Goal: Task Accomplishment & Management: Manage account settings

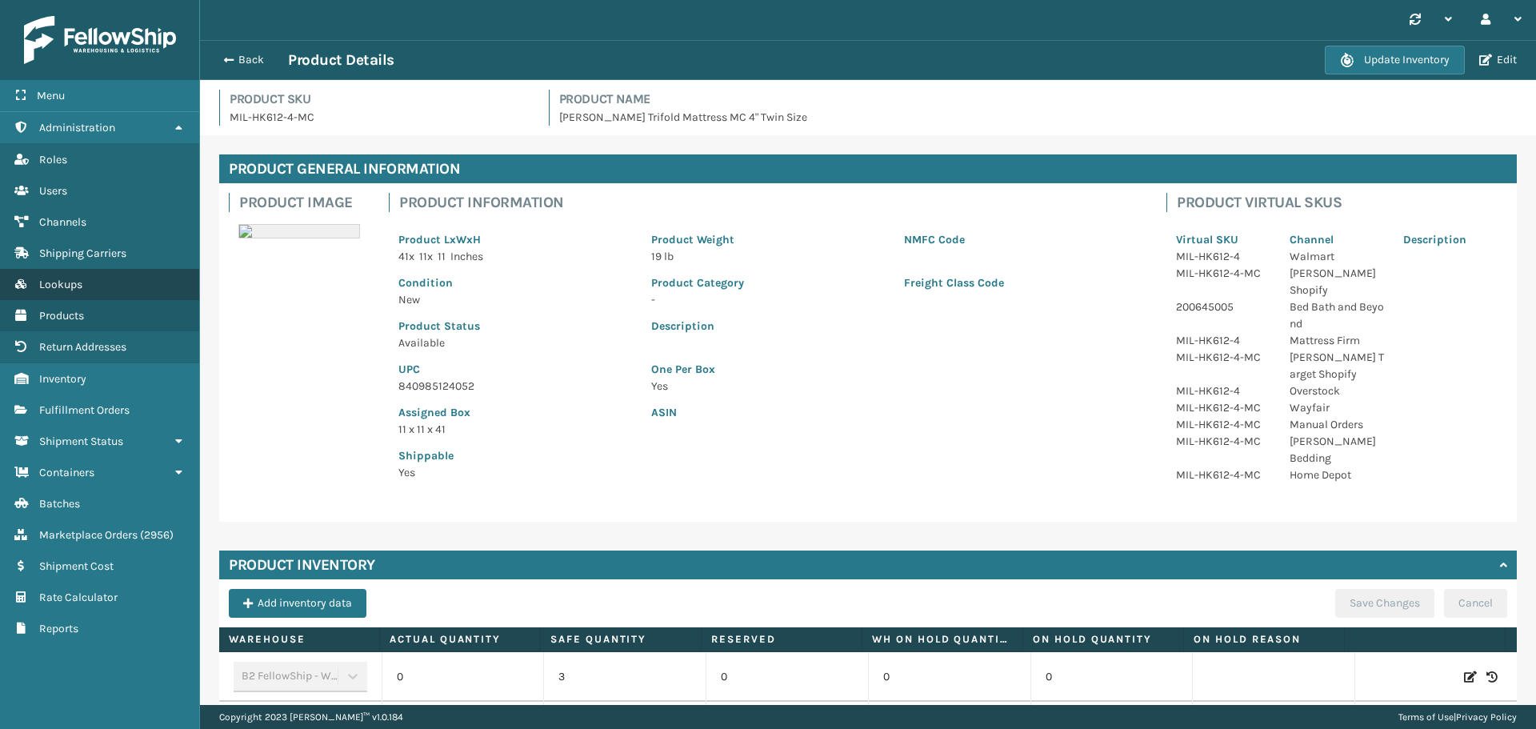
scroll to position [240, 0]
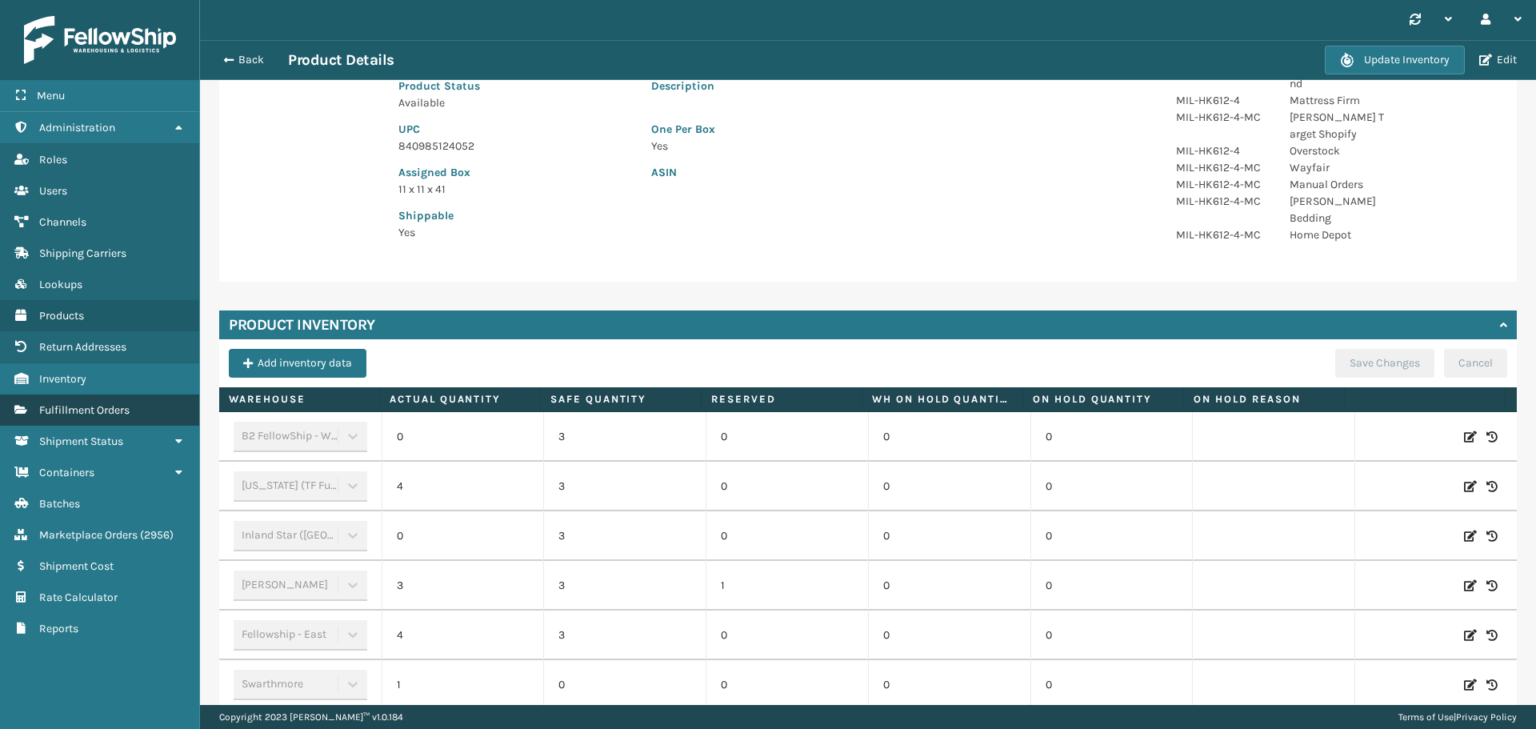
click at [69, 410] on span "Fulfillment Orders" at bounding box center [84, 410] width 90 height 14
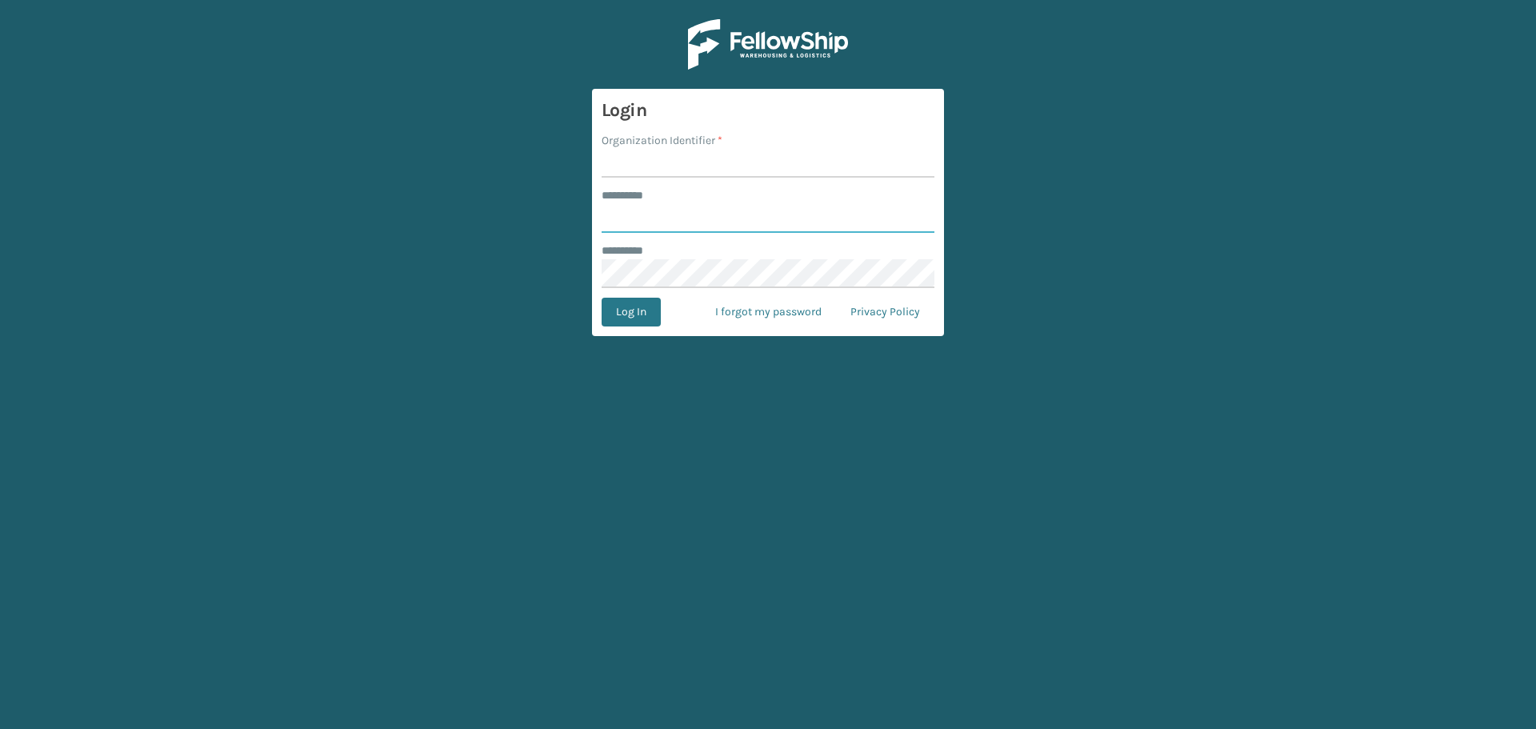
type input "*********"
click at [649, 161] on input "Organization Identifier *" at bounding box center [768, 163] width 333 height 29
type input "Foamtex"
click at [670, 173] on input "Foamtex" at bounding box center [768, 163] width 333 height 29
drag, startPoint x: 674, startPoint y: 163, endPoint x: 325, endPoint y: 160, distance: 349.6
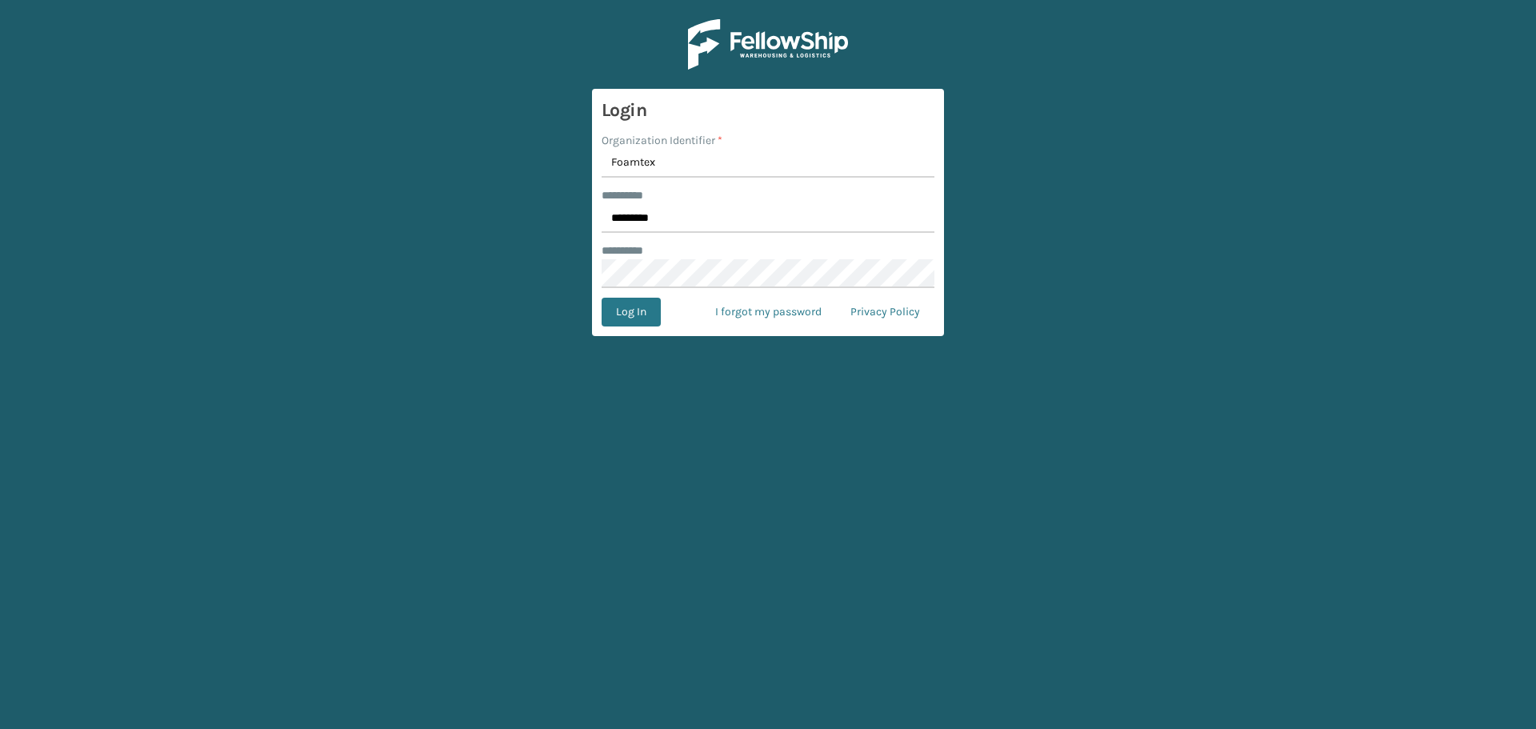
click at [303, 153] on main "Login Organization Identifier * Foamtex ******** * ********* ******** * Log In …" at bounding box center [768, 364] width 1536 height 729
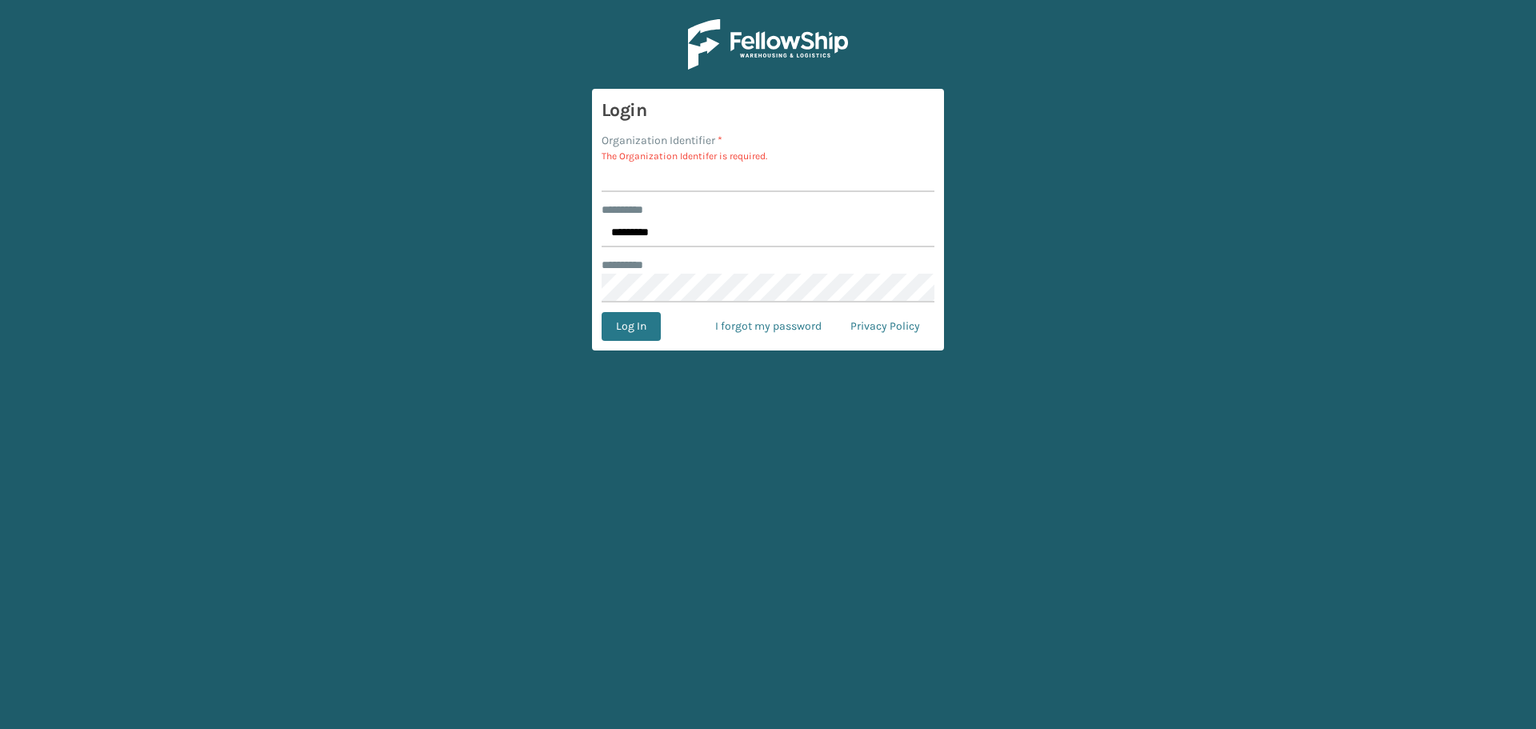
click at [687, 177] on input "Organization Identifier *" at bounding box center [768, 177] width 333 height 29
type input "[PERSON_NAME]"
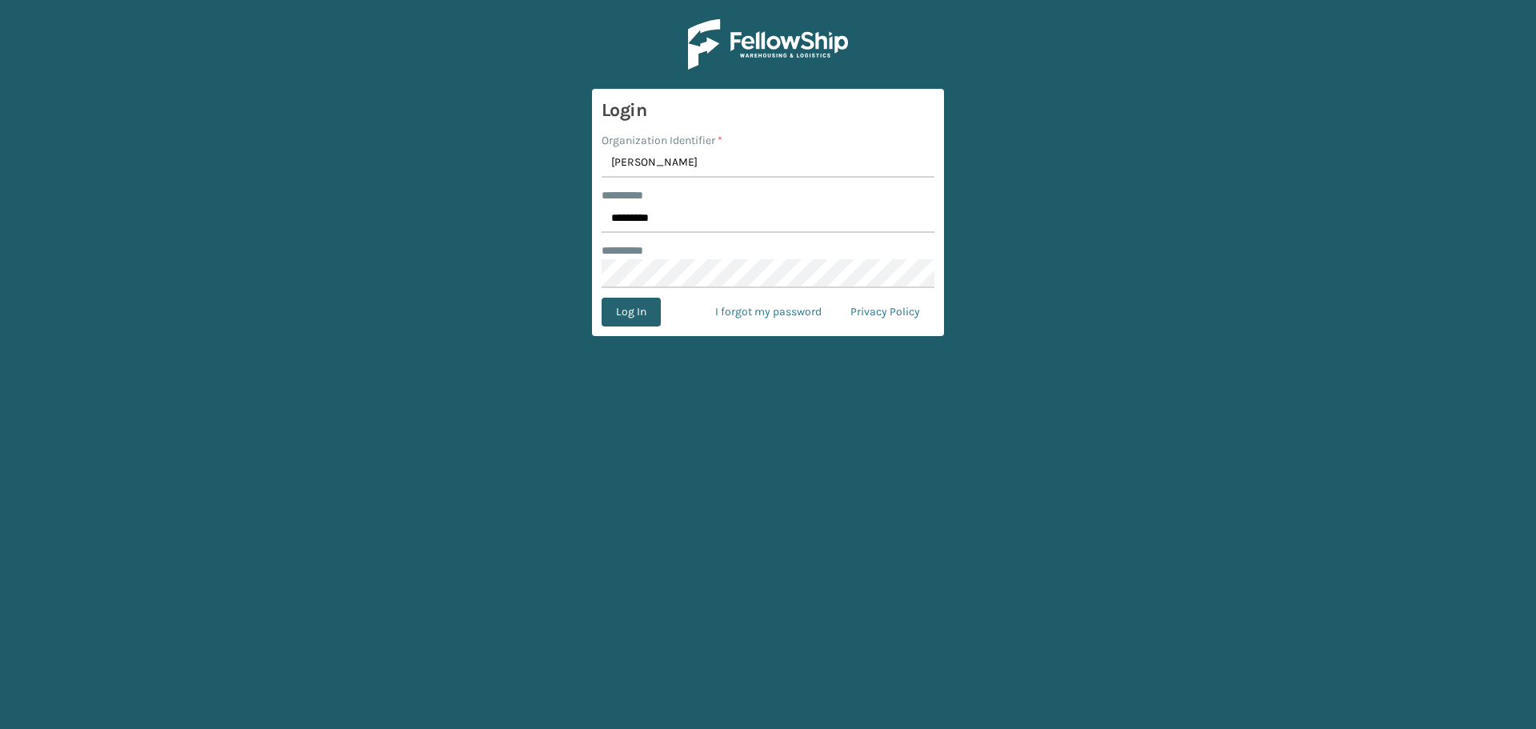
click at [637, 322] on button "Log In" at bounding box center [631, 312] width 59 height 29
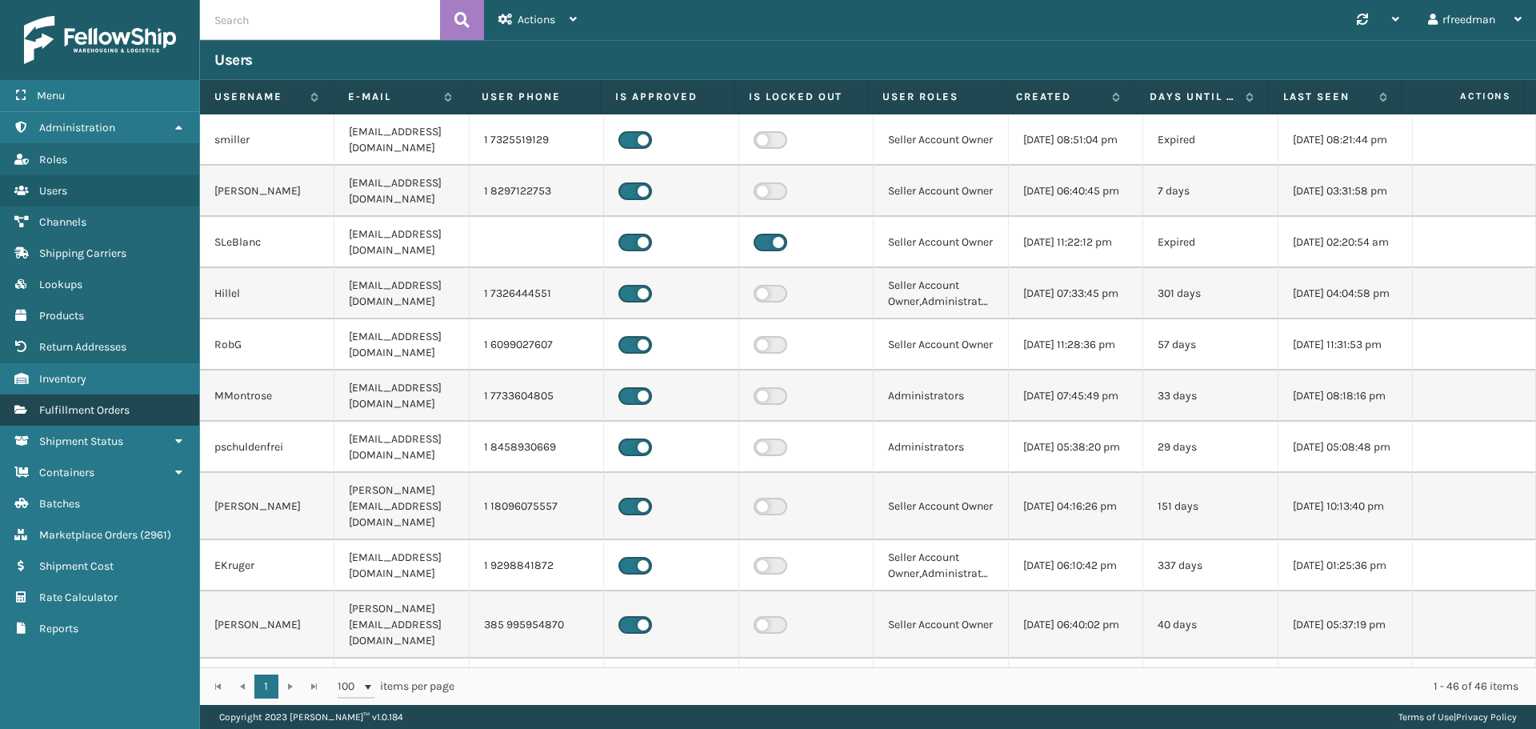
click at [110, 403] on span "Fulfillment Orders" at bounding box center [84, 410] width 90 height 14
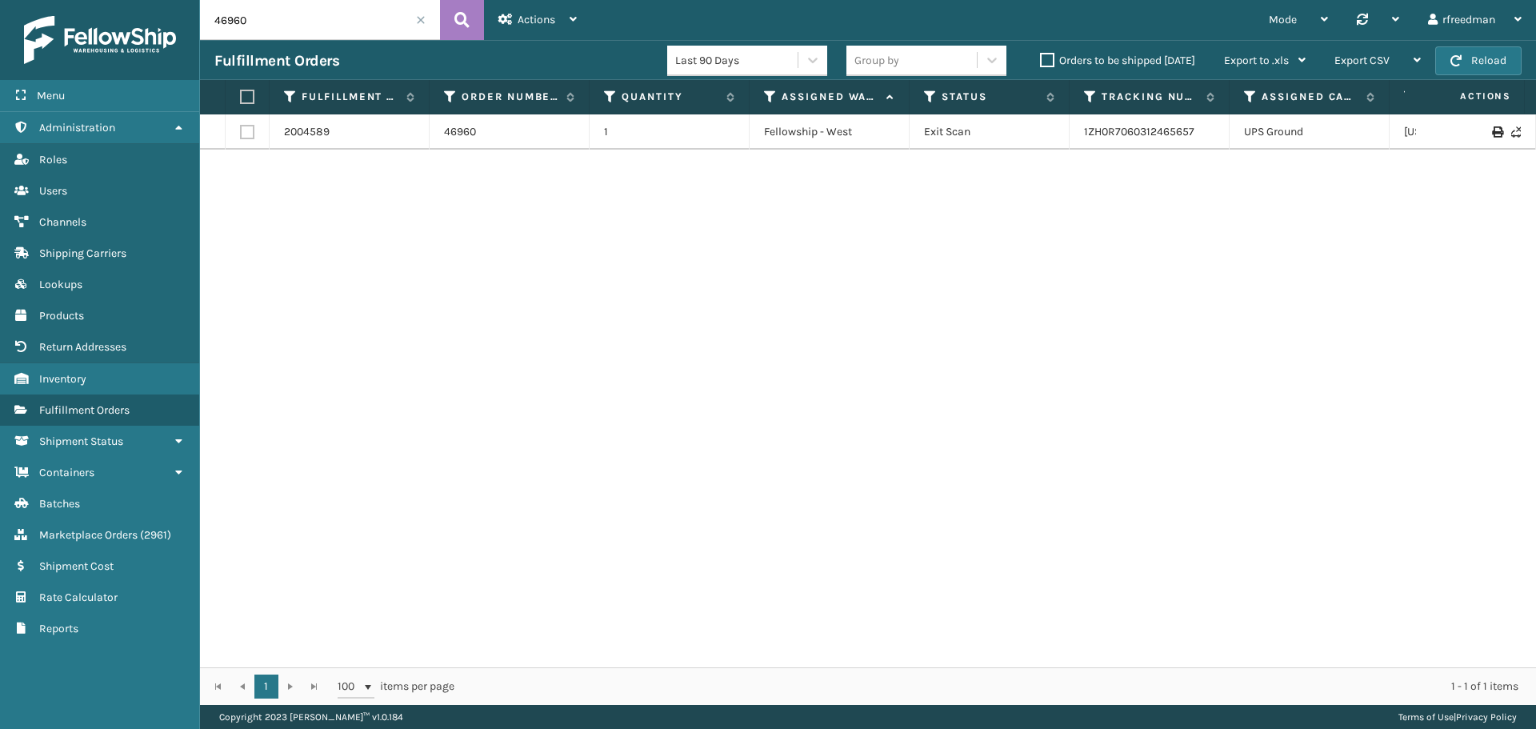
drag, startPoint x: 218, startPoint y: 13, endPoint x: 0, endPoint y: -14, distance: 219.3
click at [0, 0] on html "Menu Administration Roles Users Channels Shipping Carriers Lookups Products Ret…" at bounding box center [768, 364] width 1536 height 729
paste input "200013380242336"
type input "200013380242336"
click at [301, 141] on td "2005120" at bounding box center [350, 131] width 160 height 35
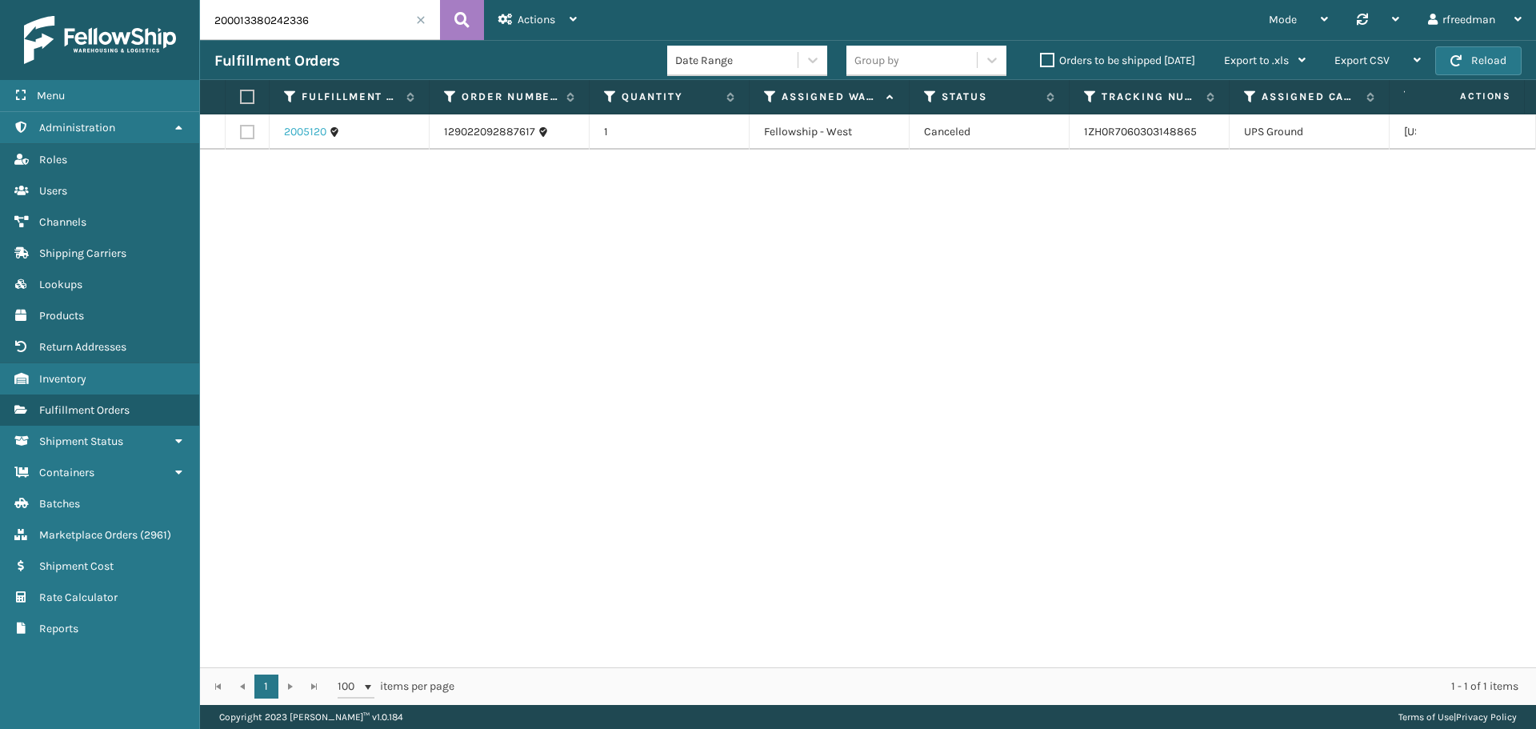
click at [317, 132] on link "2005120" at bounding box center [305, 132] width 42 height 16
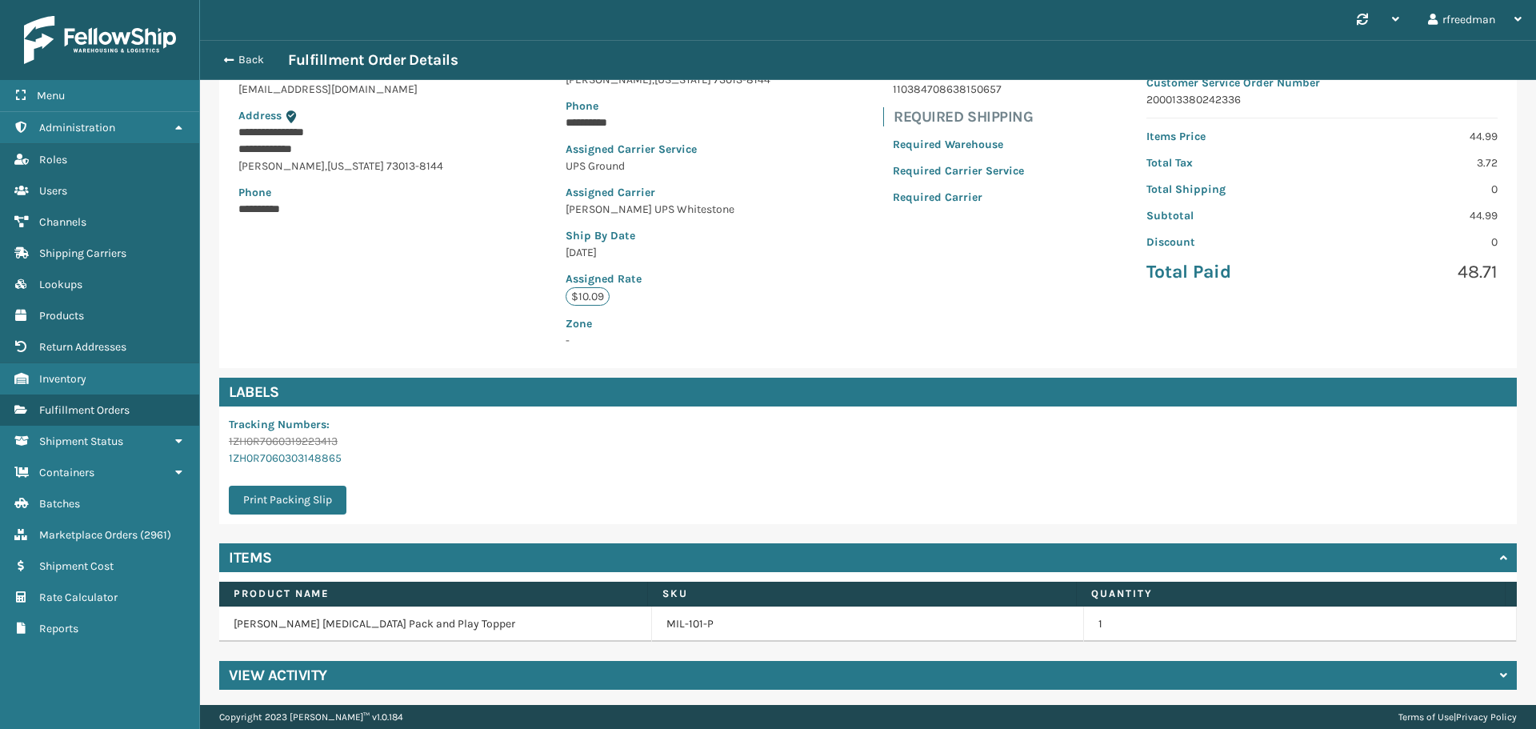
scroll to position [205, 0]
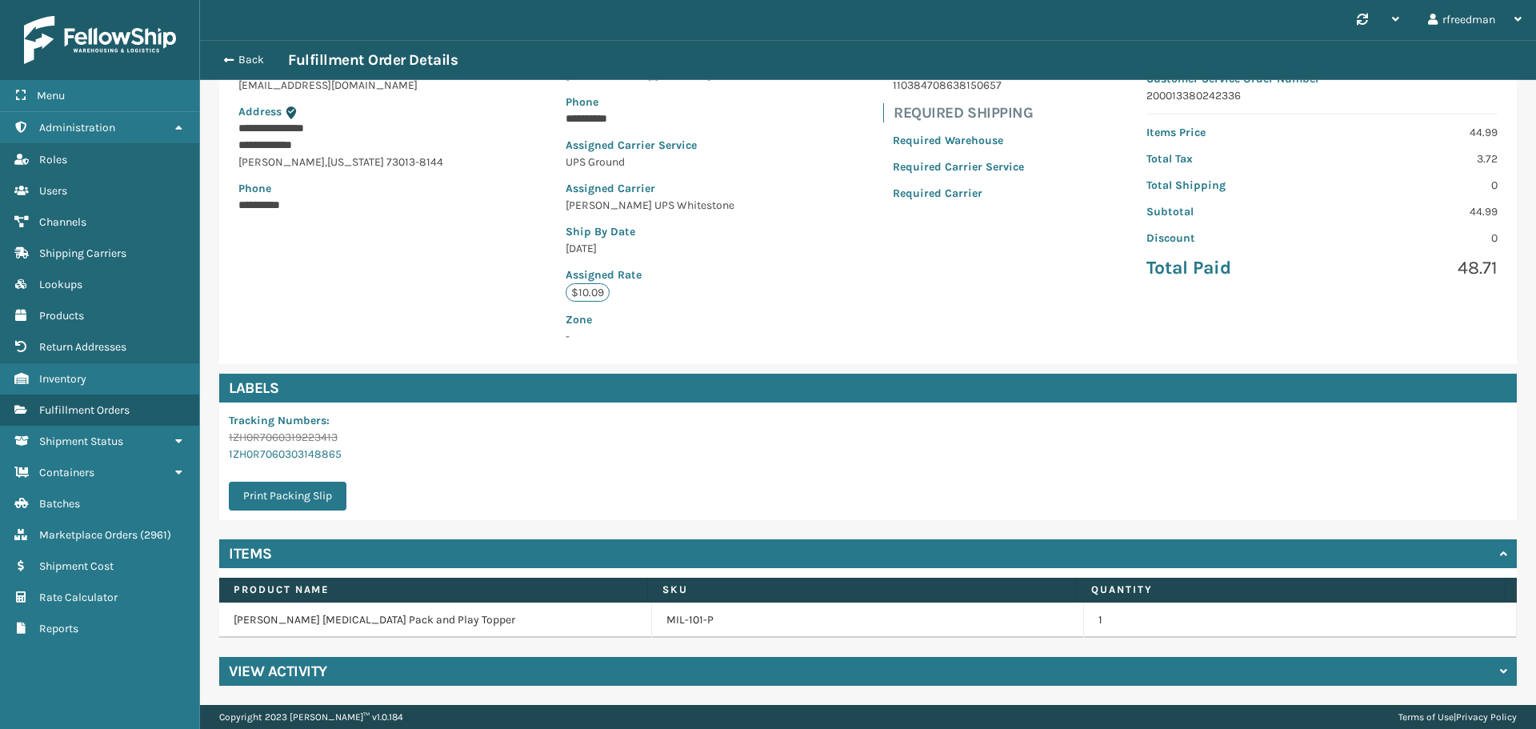
click at [465, 689] on div "**********" at bounding box center [868, 317] width 1336 height 774
click at [466, 678] on div "View Activity" at bounding box center [868, 671] width 1298 height 29
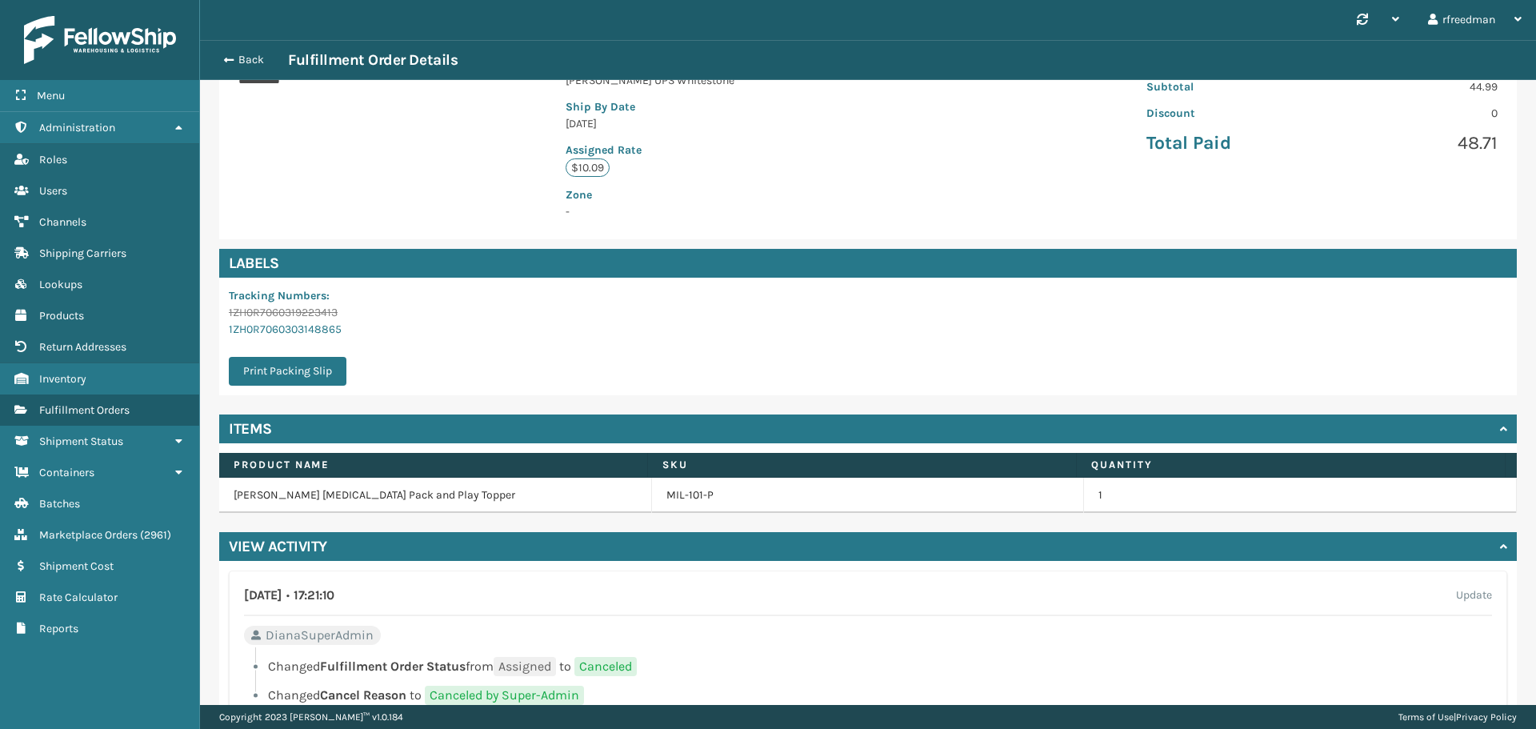
scroll to position [124, 0]
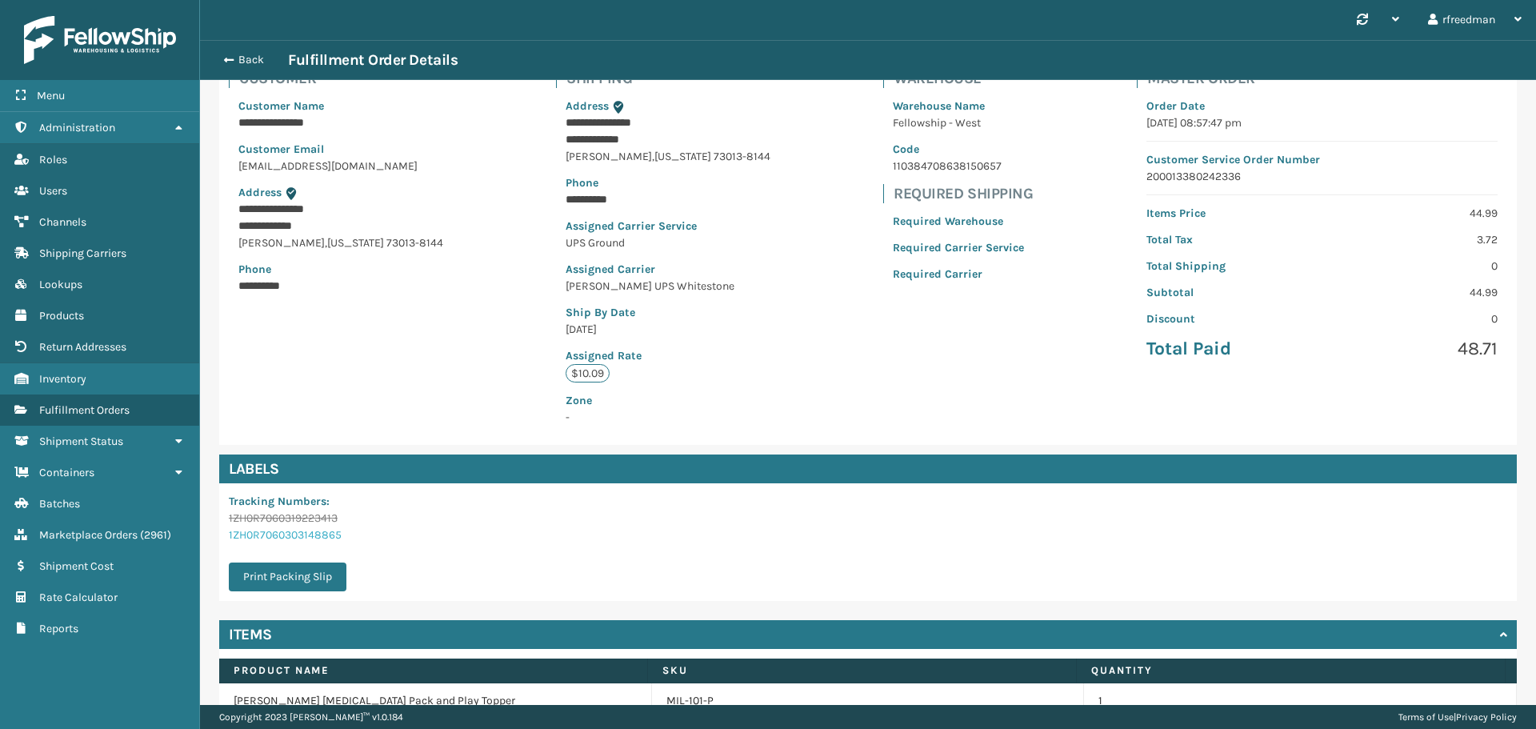
click at [270, 529] on link "1ZH0R7060303148865" at bounding box center [285, 535] width 113 height 14
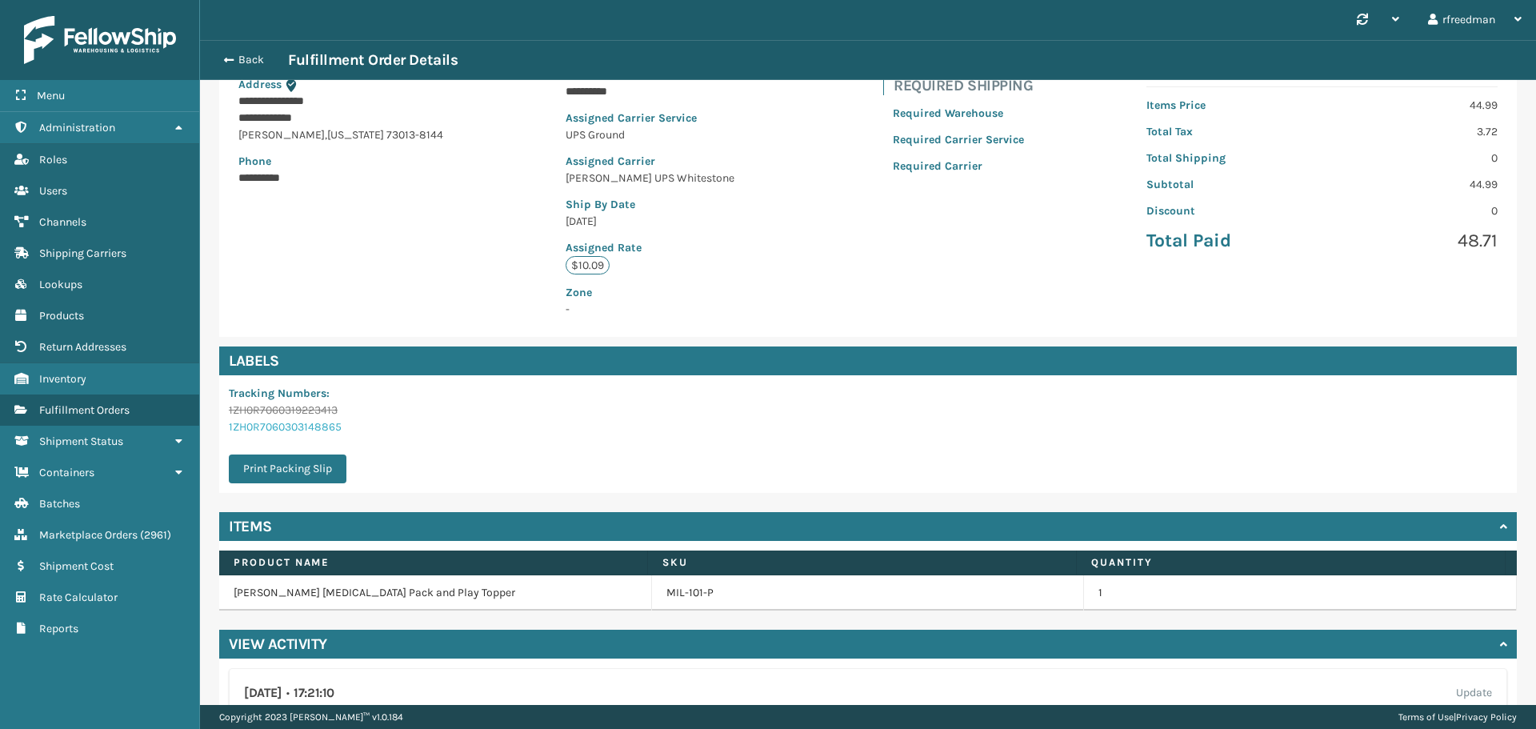
scroll to position [240, 0]
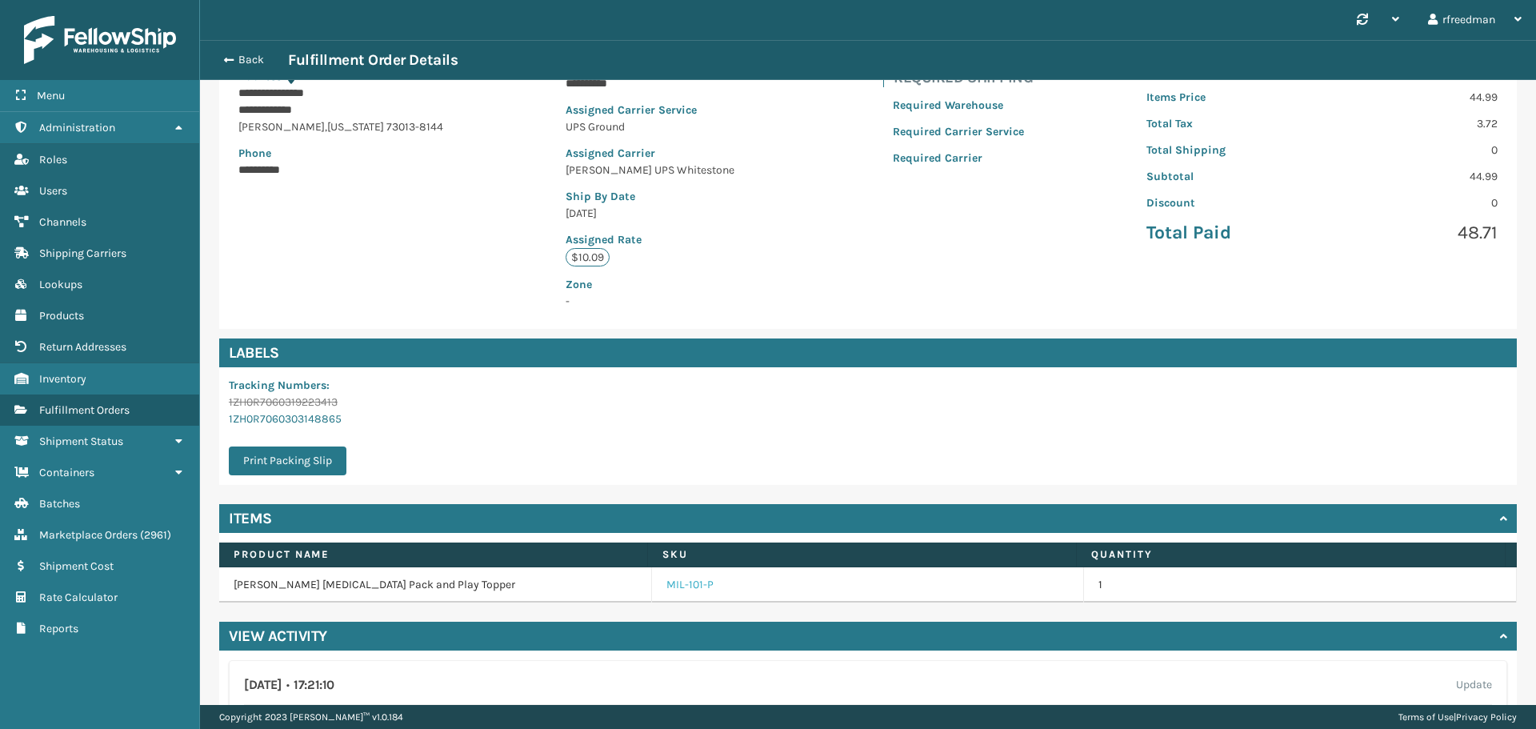
click at [695, 582] on link "MIL-101-P" at bounding box center [689, 585] width 47 height 16
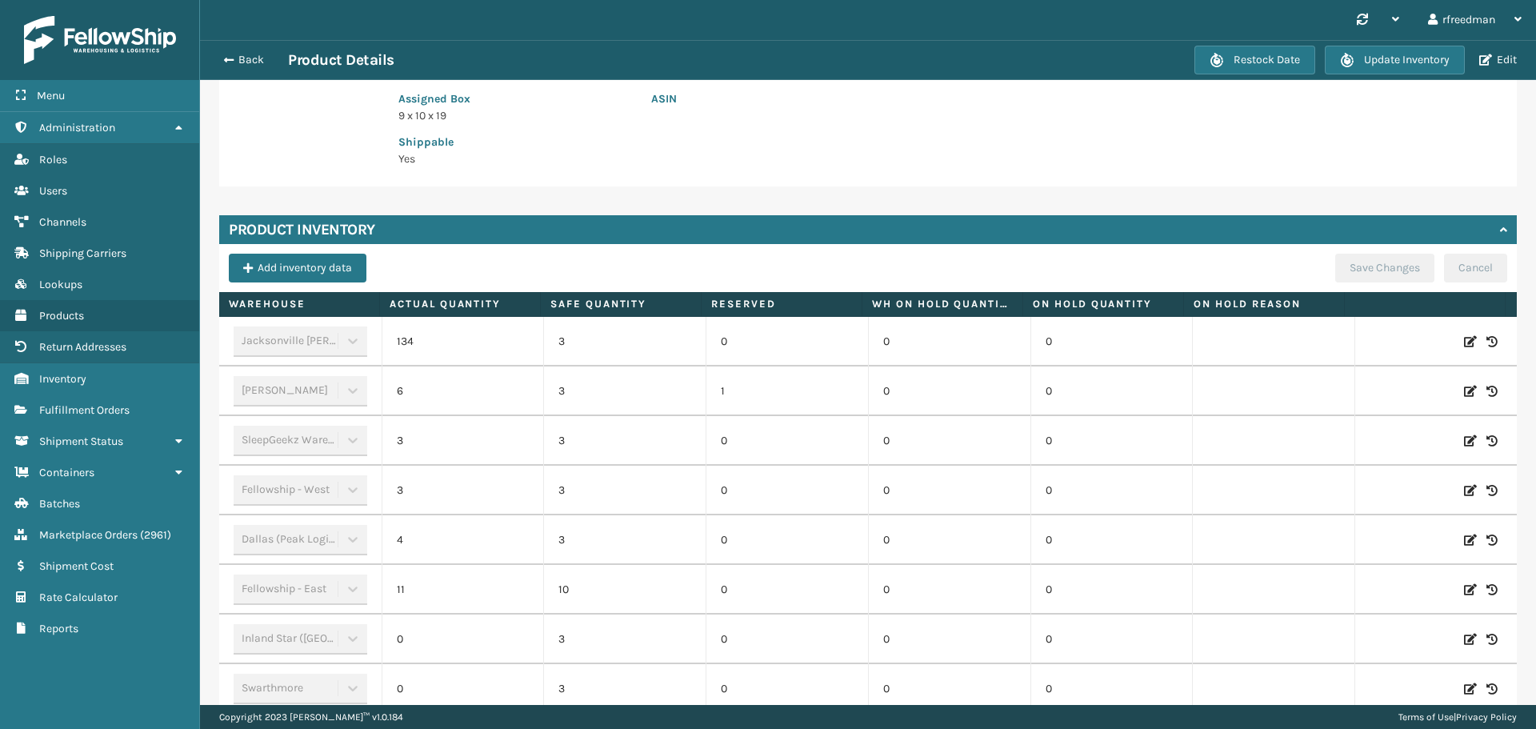
scroll to position [320, 0]
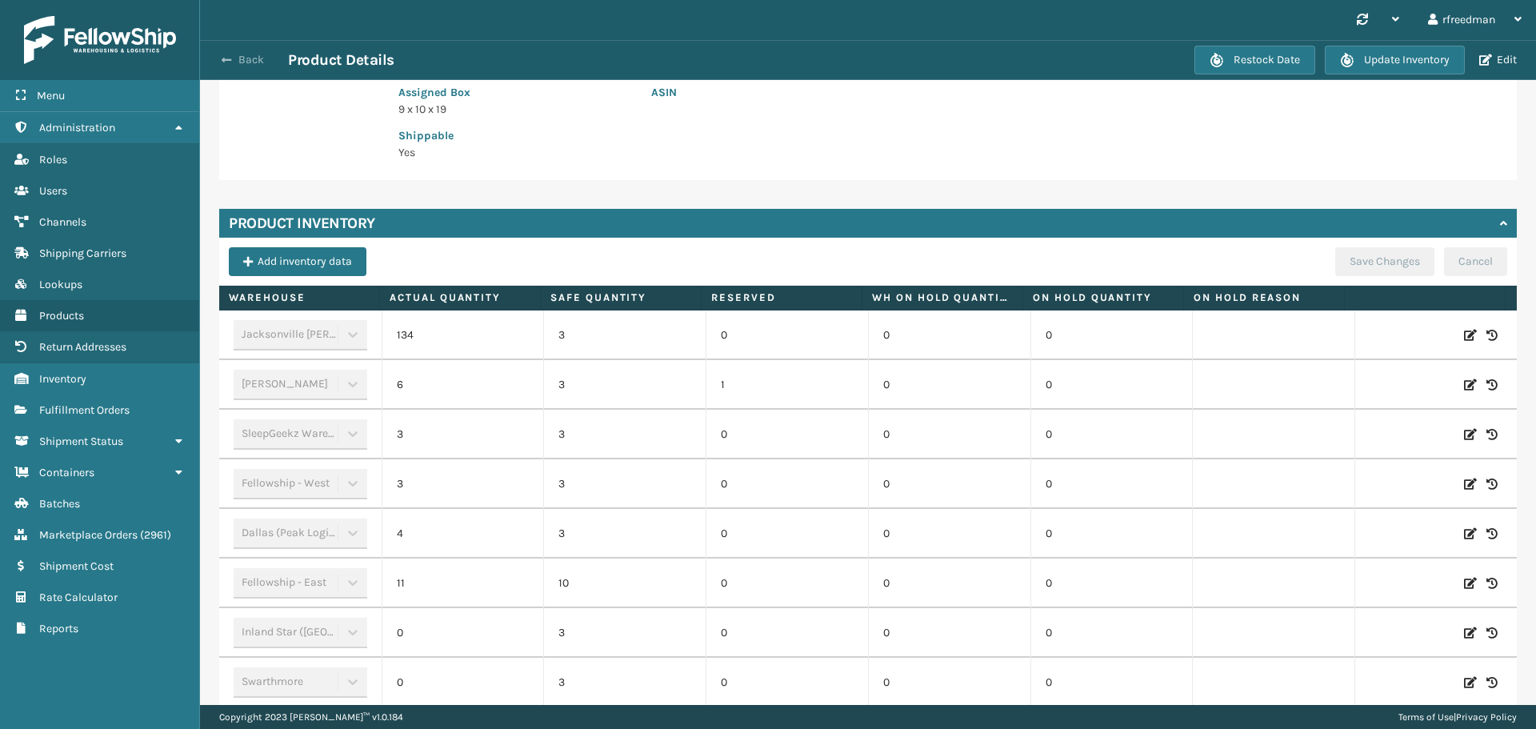
click at [226, 63] on span "button" at bounding box center [227, 59] width 10 height 11
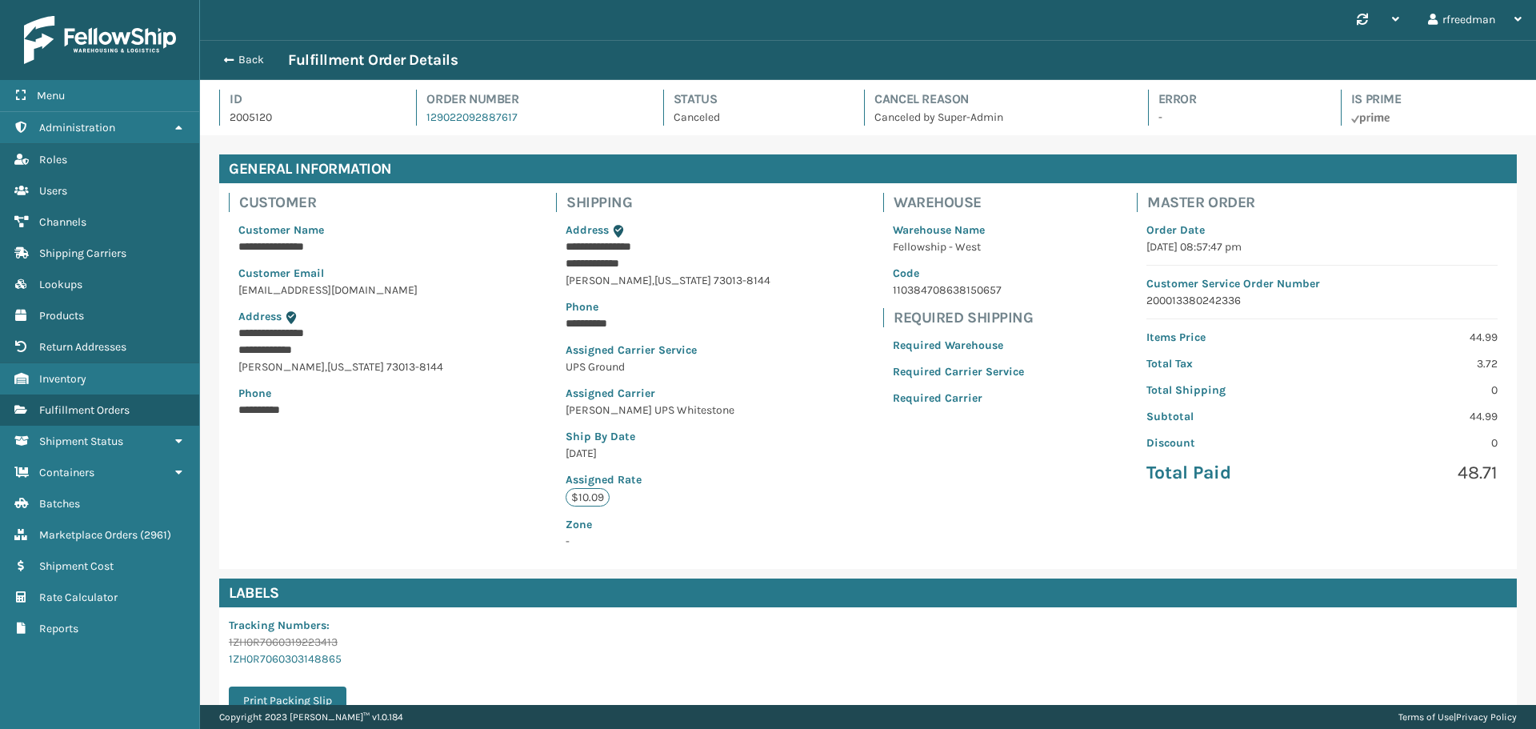
scroll to position [38, 1336]
drag, startPoint x: 527, startPoint y: 119, endPoint x: 425, endPoint y: 113, distance: 102.6
click at [425, 113] on div "Order Number 129022092887617" at bounding box center [525, 108] width 218 height 36
copy link "129022092887617"
click at [227, 62] on span "button" at bounding box center [227, 59] width 10 height 11
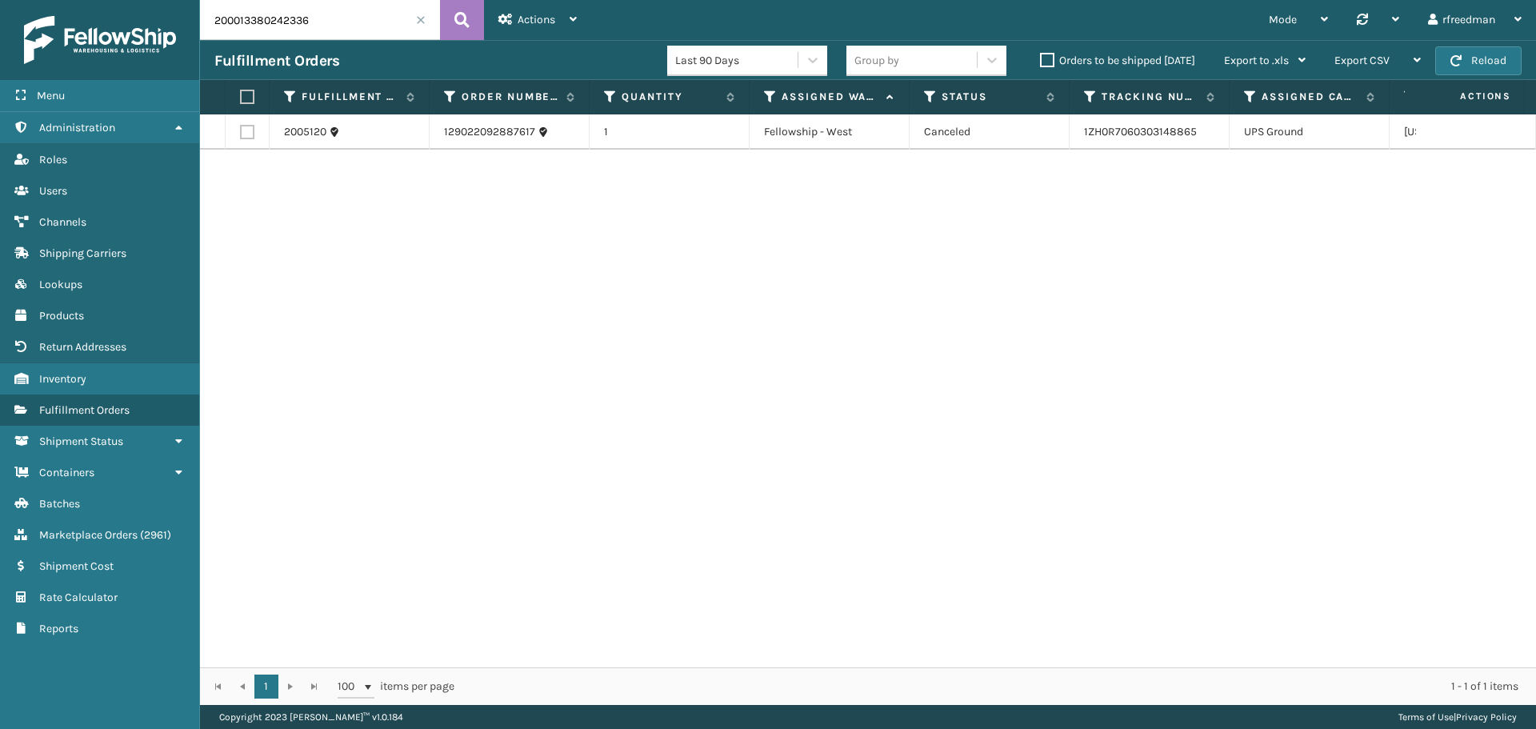
drag, startPoint x: 320, startPoint y: 25, endPoint x: 170, endPoint y: 46, distance: 151.9
click at [170, 0] on div "Menu Administration Roles Users Channels Shipping Carriers Lookups Products Ret…" at bounding box center [768, 0] width 1536 height 0
click at [319, 34] on input "200013380242336" at bounding box center [320, 20] width 240 height 40
drag, startPoint x: 330, startPoint y: 19, endPoint x: 55, endPoint y: 42, distance: 276.1
click at [55, 0] on div "Menu Administration Roles Users Channels Shipping Carriers Lookups Products Ret…" at bounding box center [768, 0] width 1536 height 0
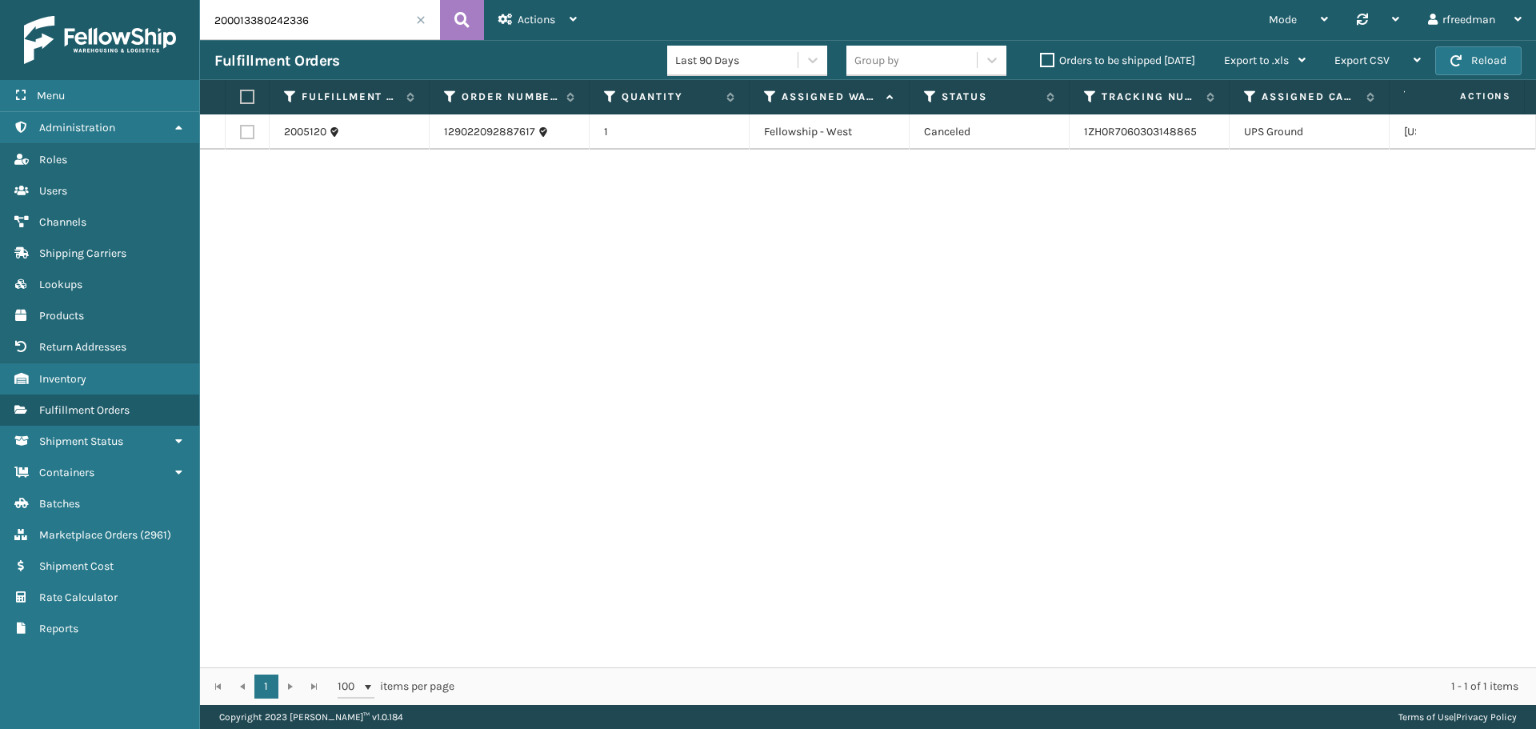
paste input "129022092887617"
drag, startPoint x: 314, startPoint y: 15, endPoint x: 78, endPoint y: 46, distance: 237.1
click at [78, 0] on div "Menu Administration Roles Users Channels Shipping Carriers Lookups Products Ret…" at bounding box center [768, 0] width 1536 height 0
paste input "6374"
type input "6374"
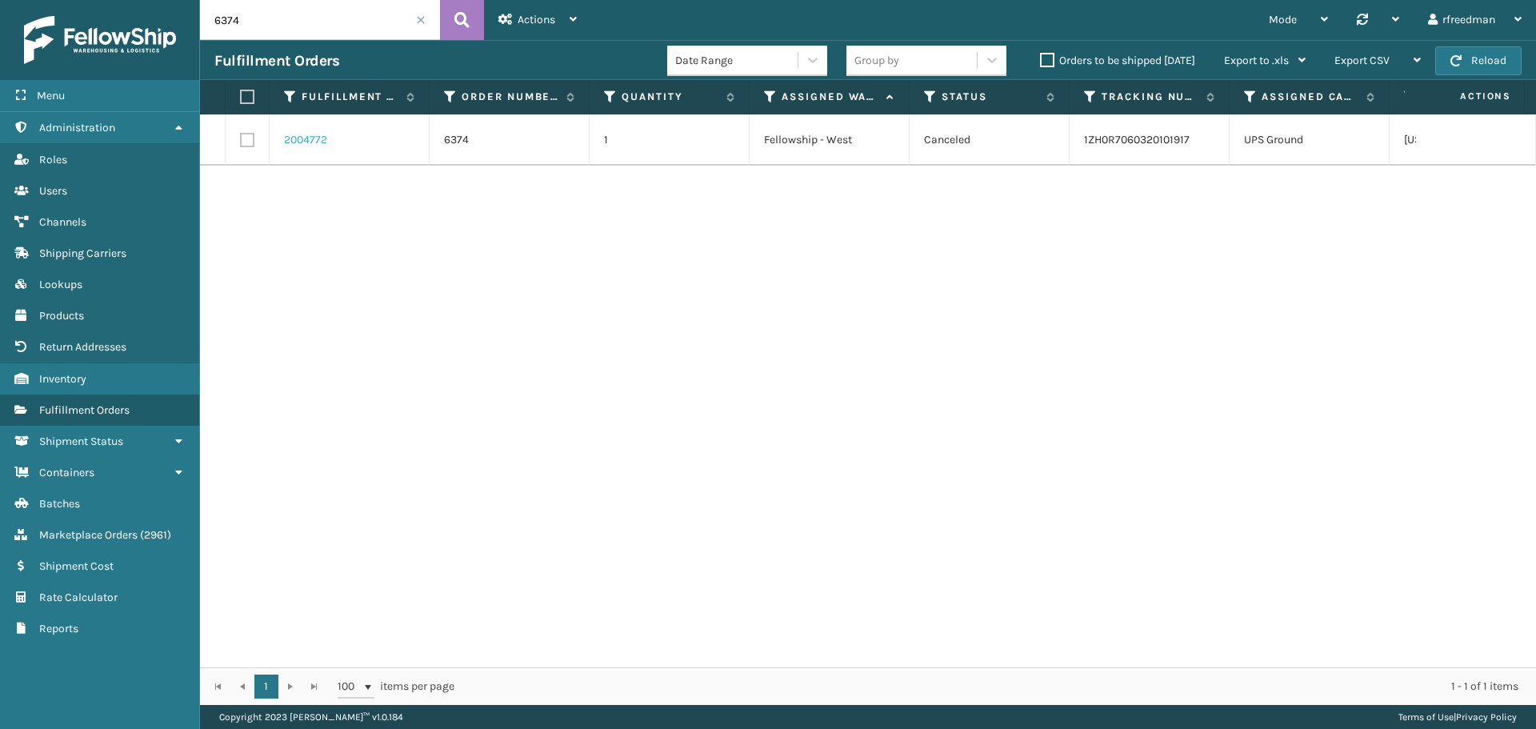
click at [297, 133] on link "2004772" at bounding box center [305, 140] width 43 height 16
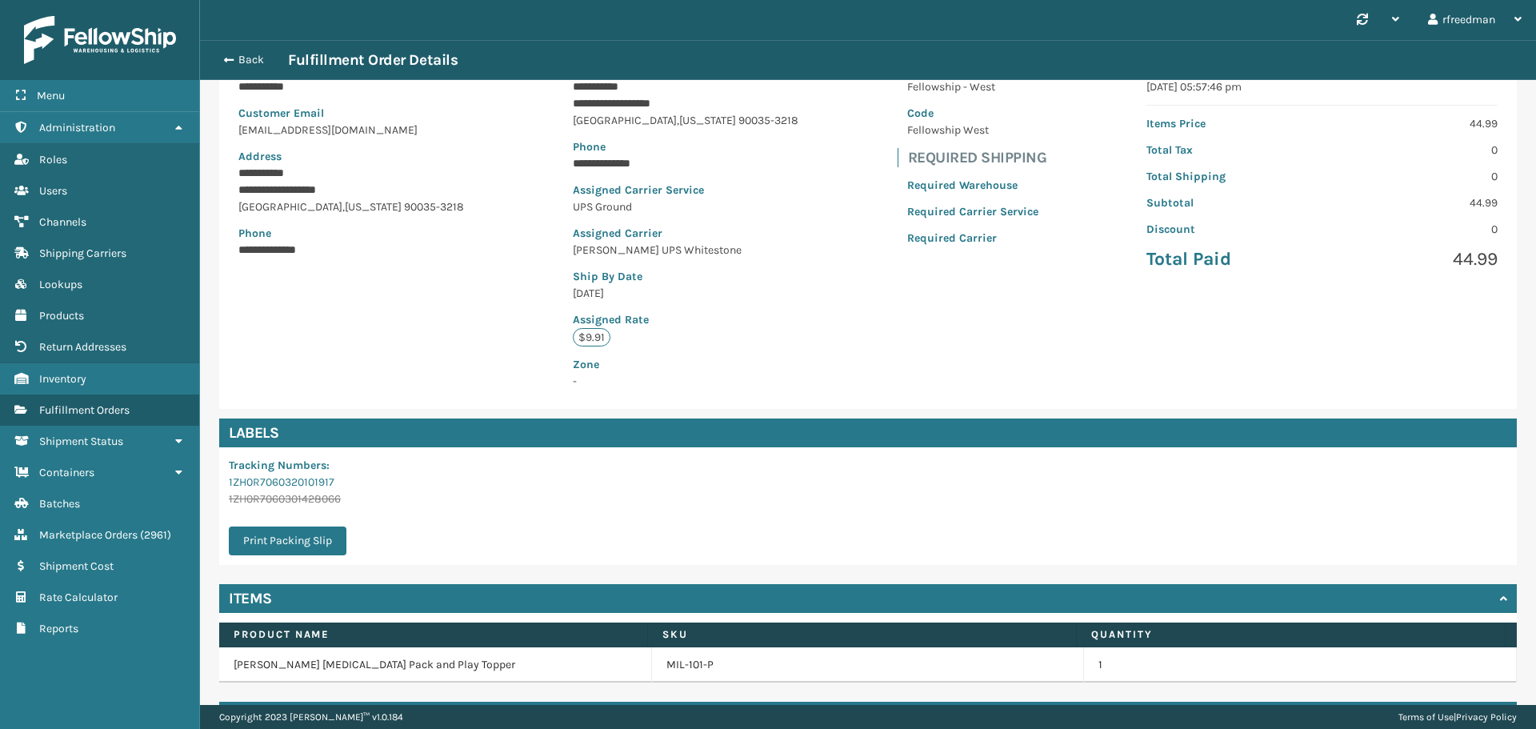
scroll to position [205, 0]
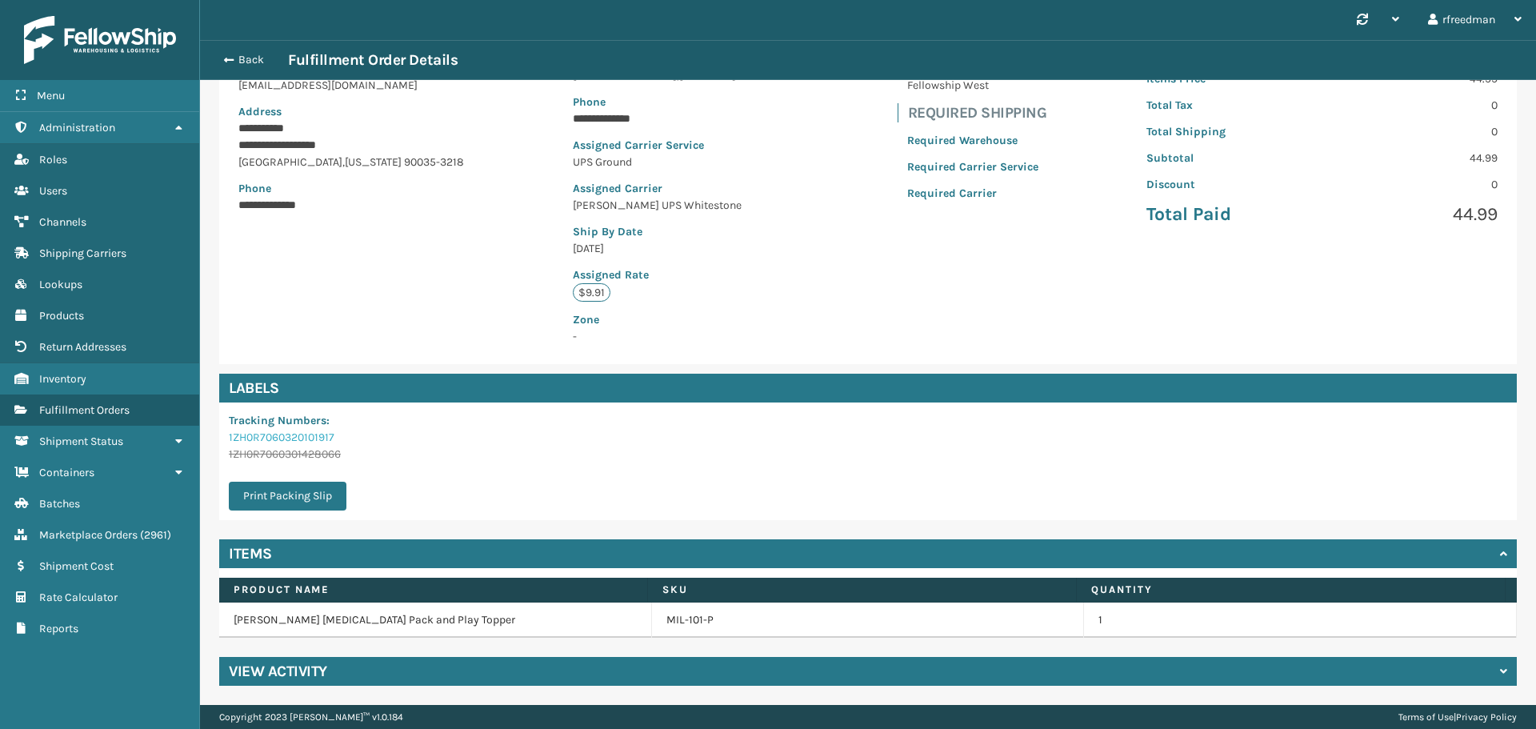
click at [295, 434] on link "1ZH0R7060320101917" at bounding box center [282, 437] width 106 height 14
click at [230, 62] on span "button" at bounding box center [227, 59] width 10 height 11
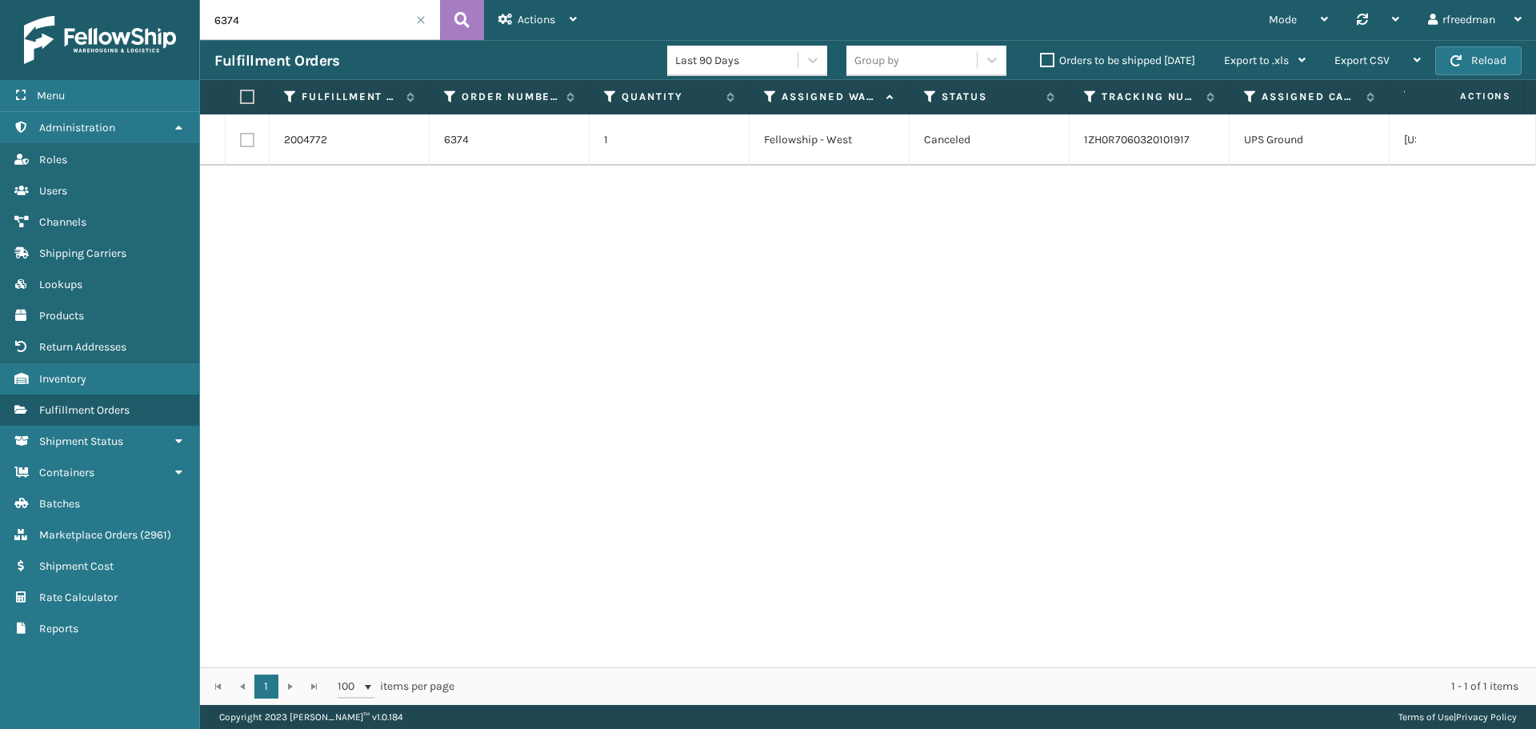
drag, startPoint x: 296, startPoint y: 30, endPoint x: 45, endPoint y: 48, distance: 251.9
click at [44, 0] on div "Menu Administration Roles Users Channels Shipping Carriers Lookups Products Ret…" at bounding box center [768, 0] width 1536 height 0
paste input "82"
type input "6382"
click at [302, 132] on link "2005197" at bounding box center [305, 140] width 42 height 16
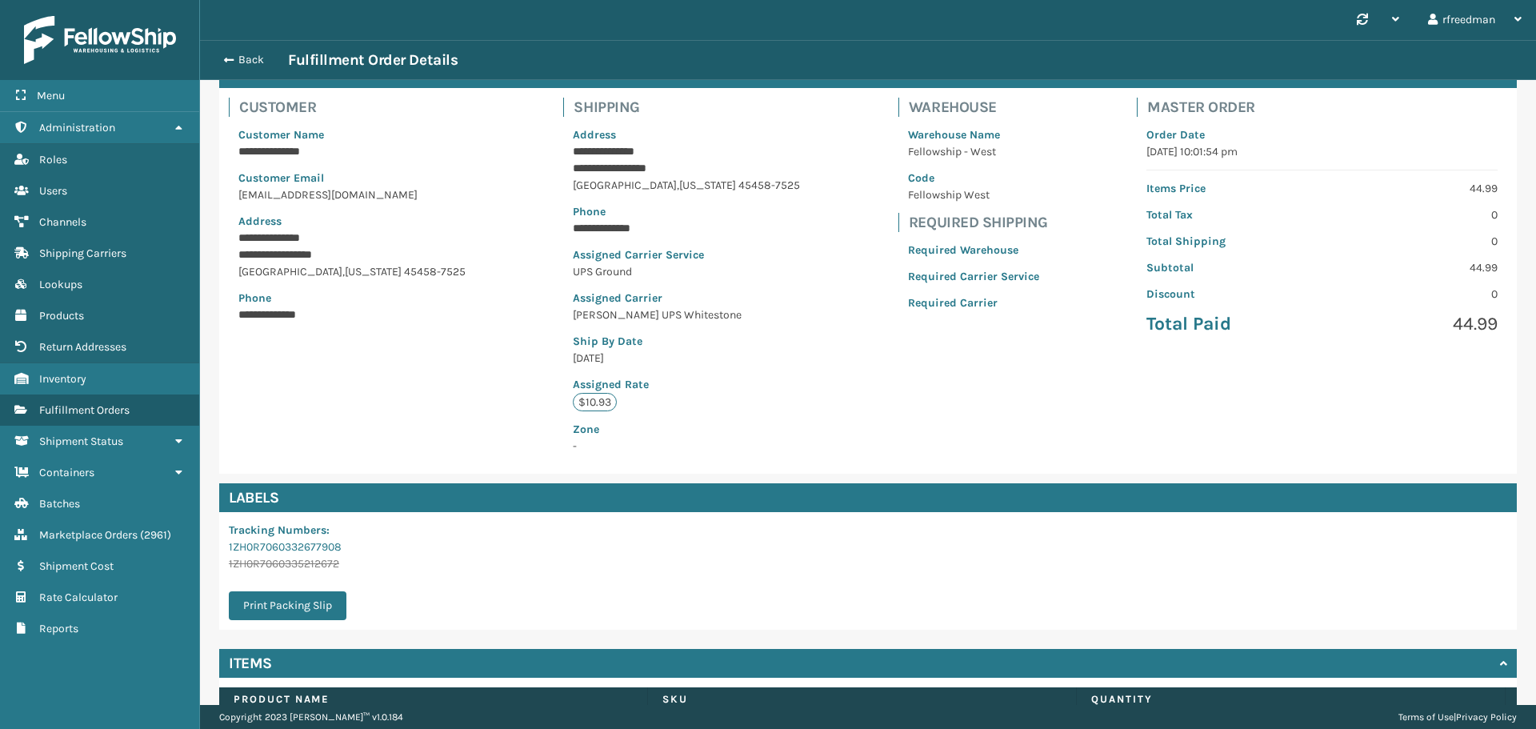
scroll to position [205, 0]
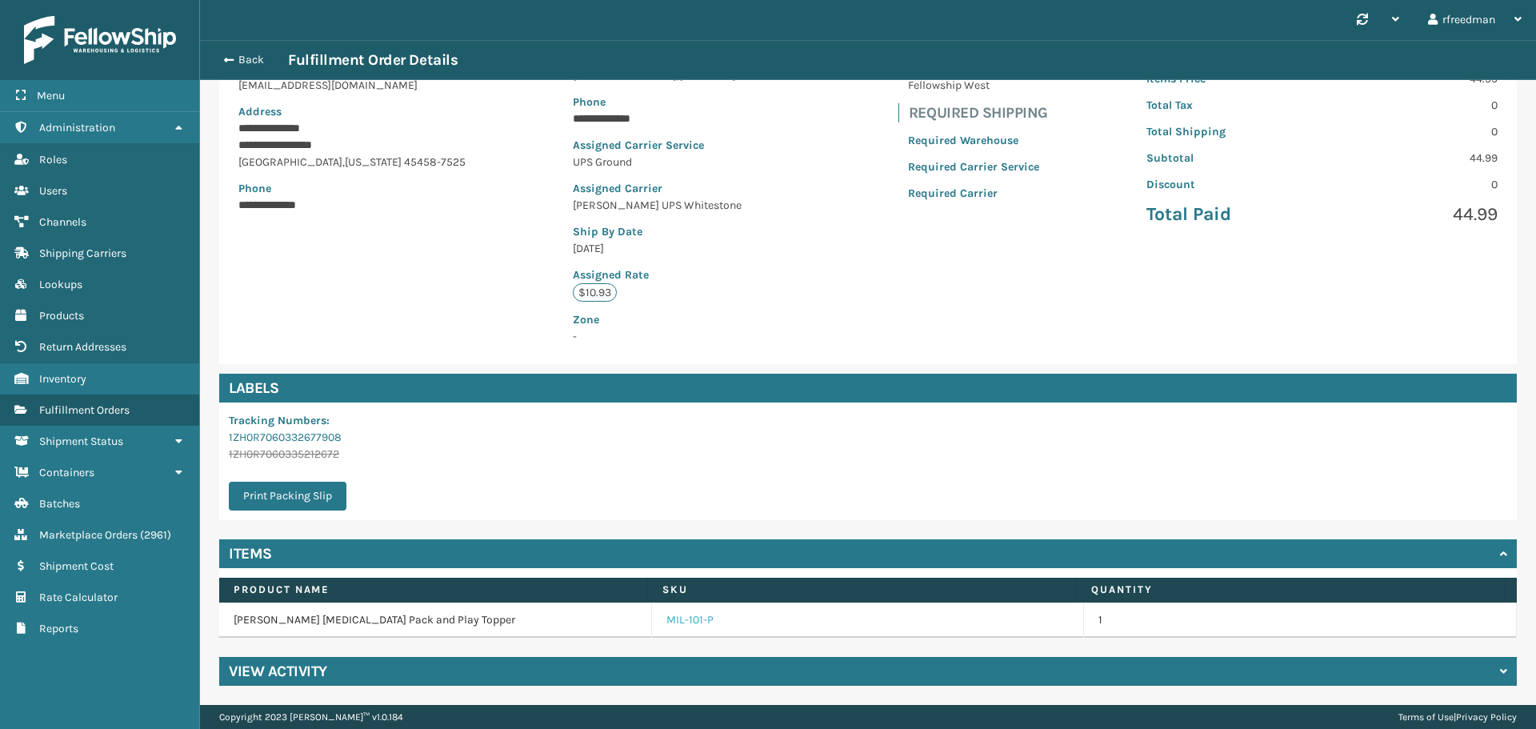
click at [681, 618] on link "MIL-101-P" at bounding box center [689, 620] width 47 height 16
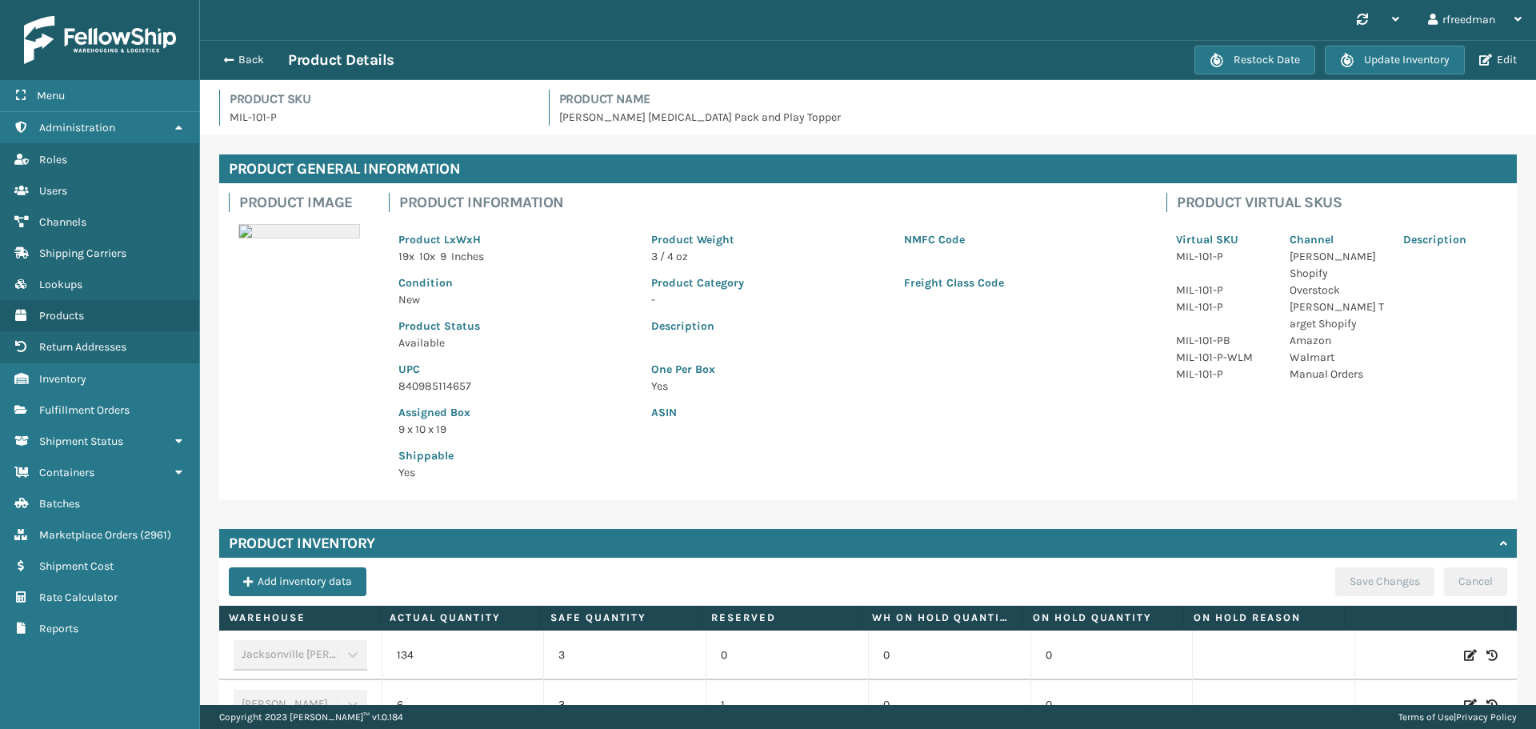
scroll to position [400, 0]
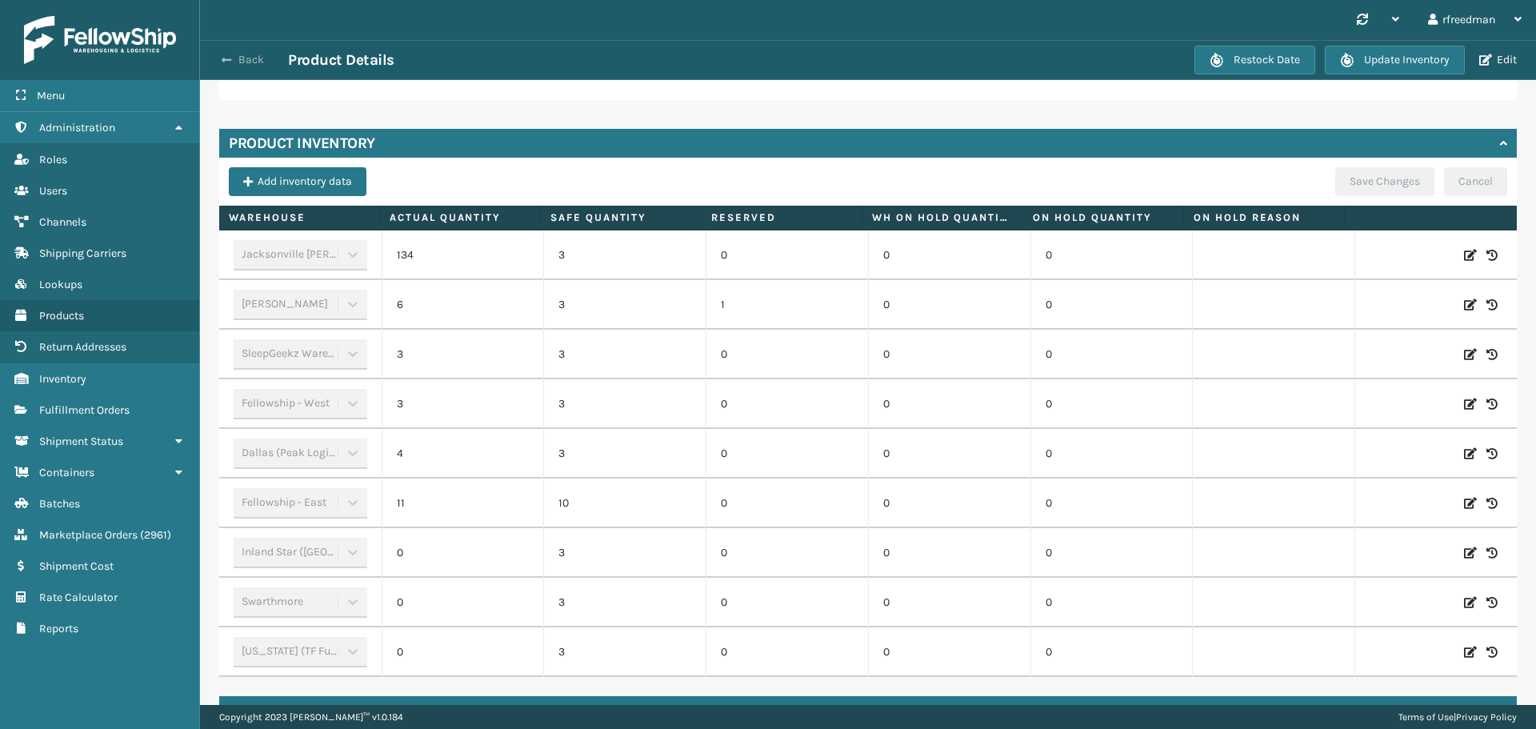
click at [234, 55] on button "Back" at bounding box center [251, 60] width 74 height 14
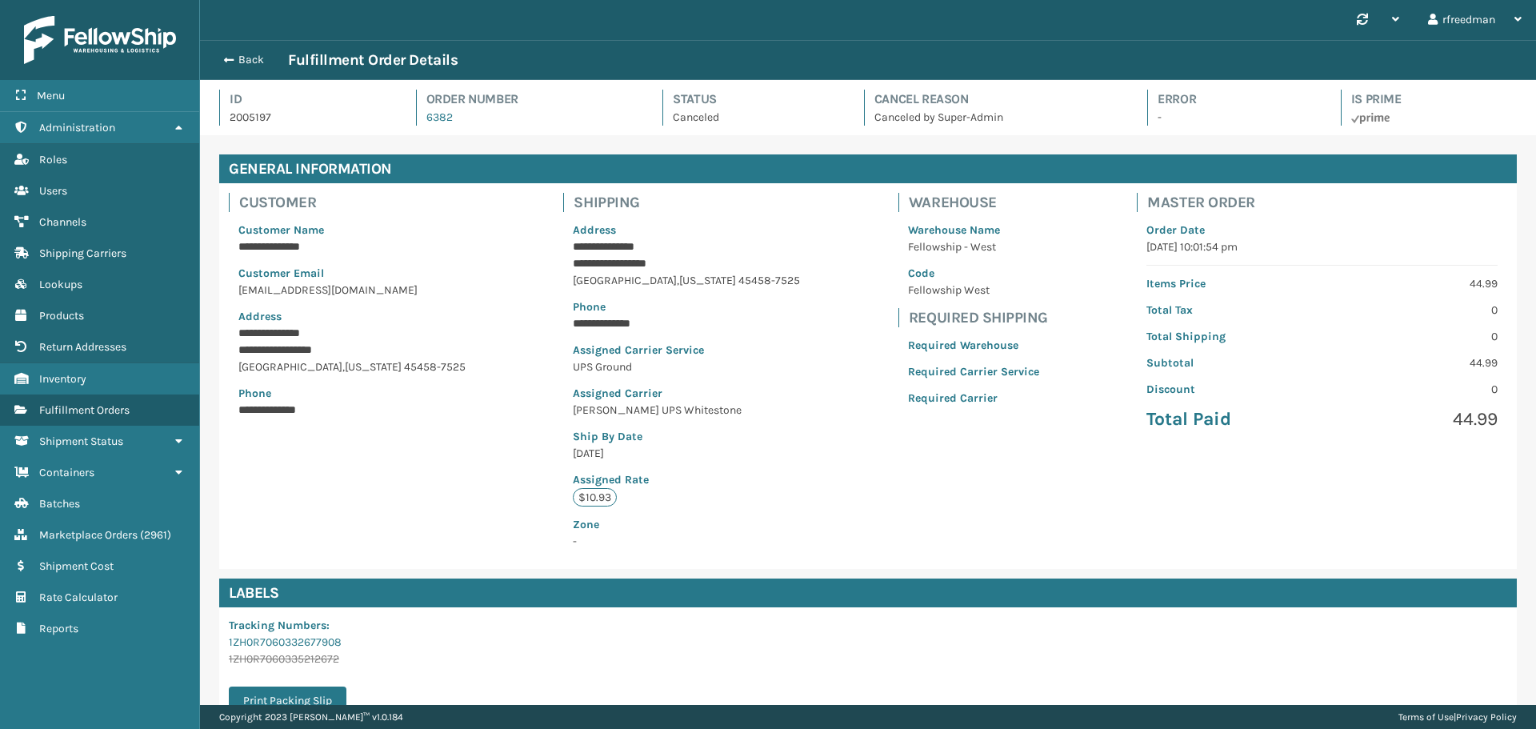
scroll to position [38, 1336]
click at [226, 51] on div "Back Fulfillment Order Details" at bounding box center [867, 59] width 1307 height 19
click at [226, 60] on span "button" at bounding box center [227, 59] width 10 height 11
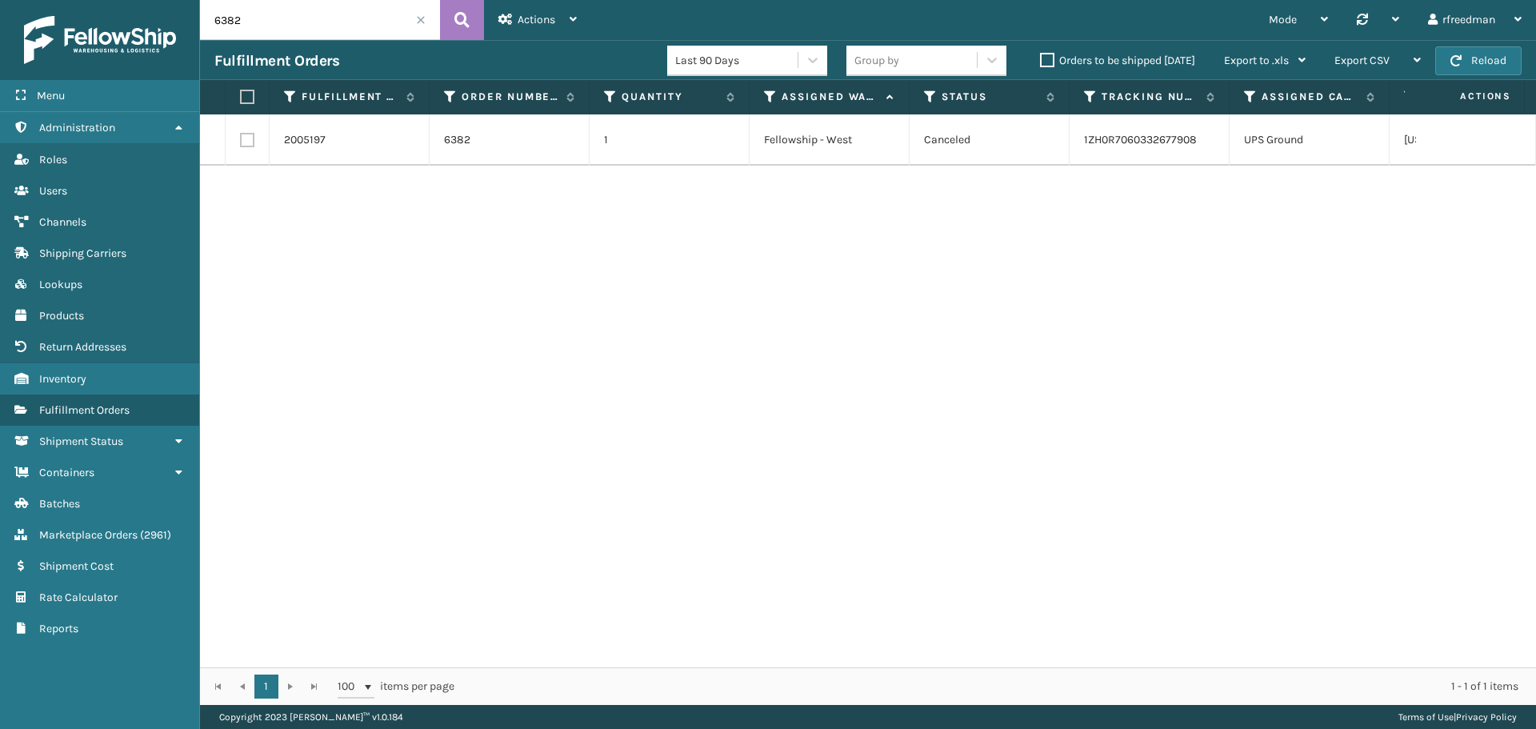
click at [276, 29] on input "6382" at bounding box center [320, 20] width 240 height 40
paste input "425"
drag, startPoint x: 68, startPoint y: 12, endPoint x: 43, endPoint y: 13, distance: 24.8
click at [38, 0] on div "Menu Administration Roles Users Channels Shipping Carriers Lookups Products Ret…" at bounding box center [768, 0] width 1536 height 0
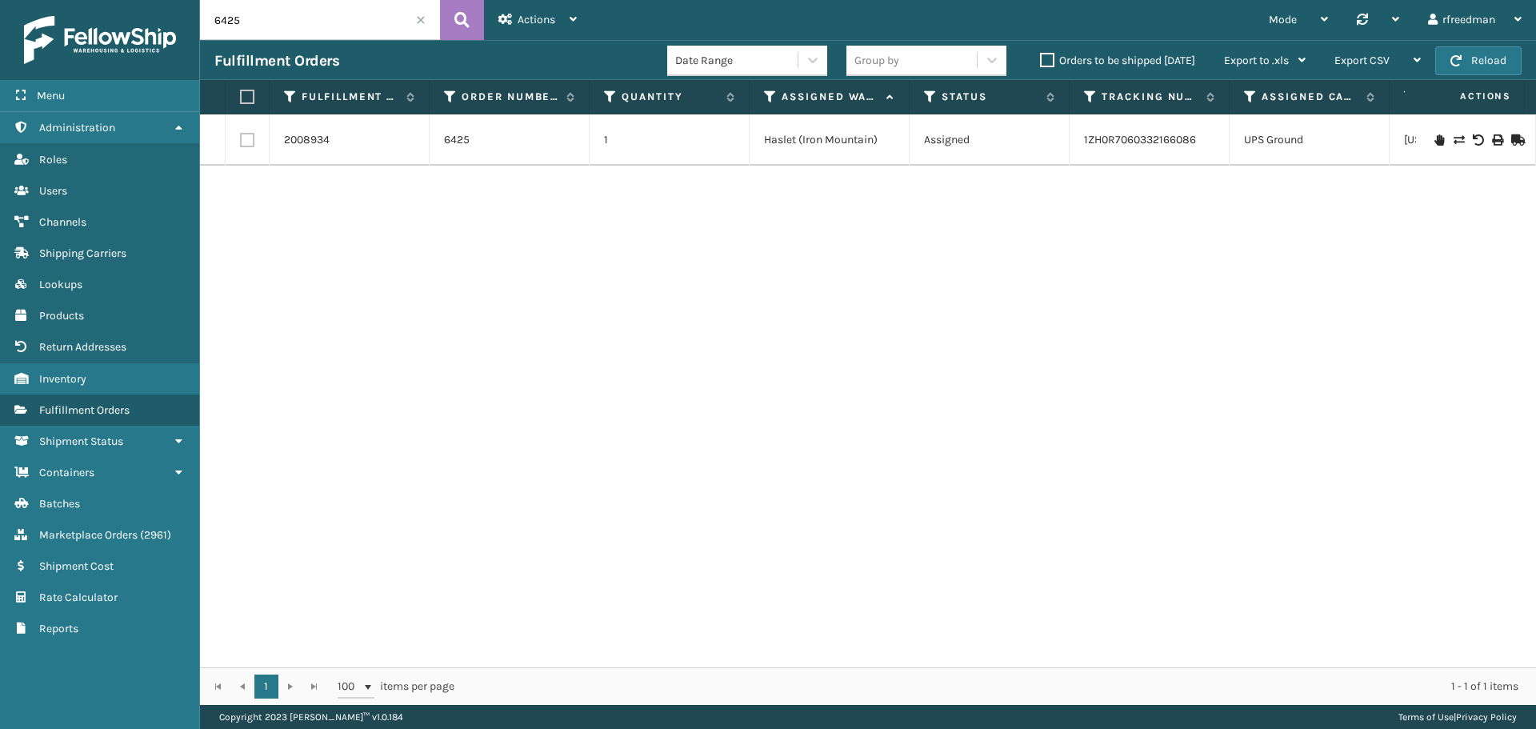
paste input "63"
type input "6463"
